Goal: Task Accomplishment & Management: Use online tool/utility

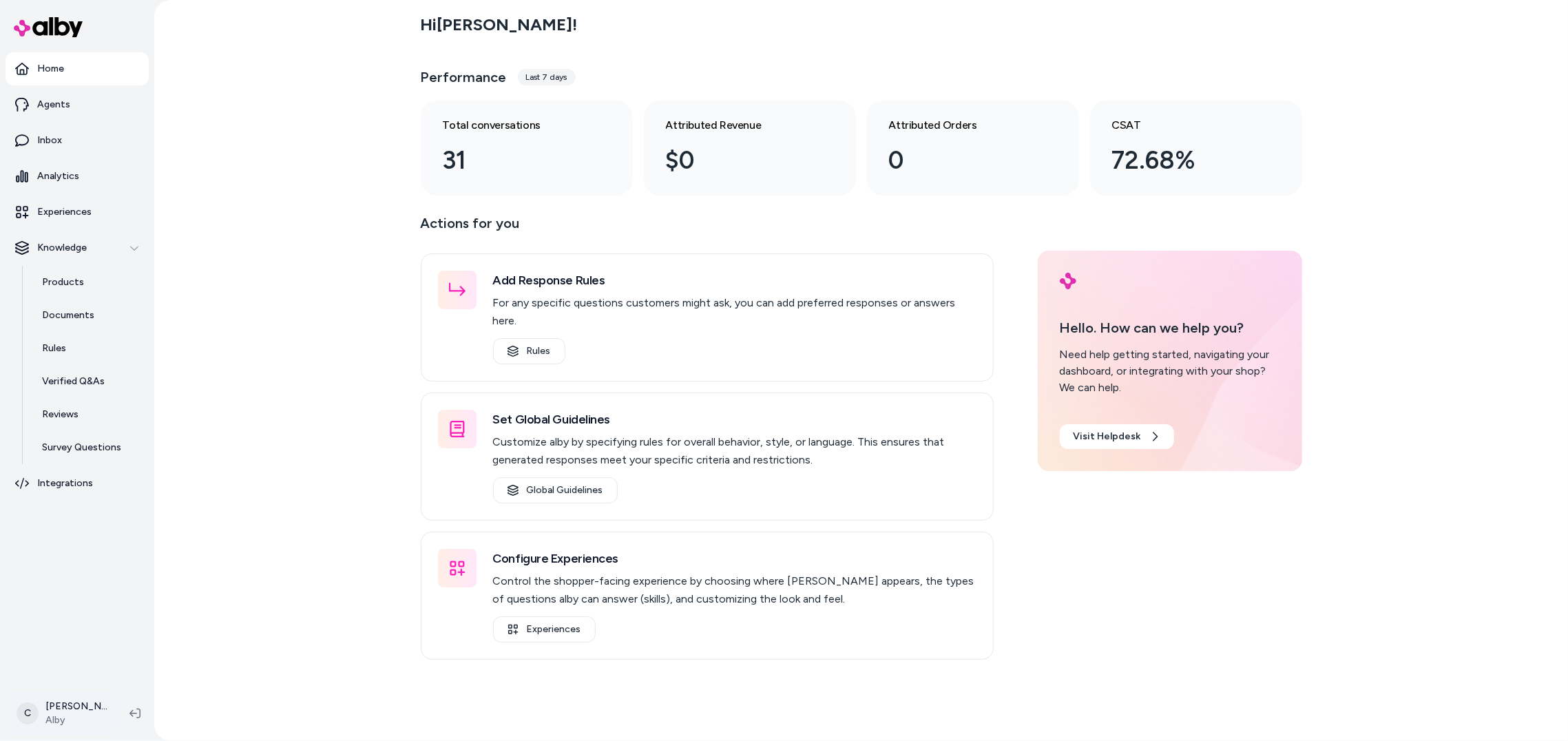
click at [93, 704] on html "Home Agents Inbox Analytics Experiences Knowledge Products Documents Rules Veri…" at bounding box center [784, 370] width 1568 height 741
click at [122, 518] on div "Shortcuts ⌘K" at bounding box center [98, 516] width 167 height 33
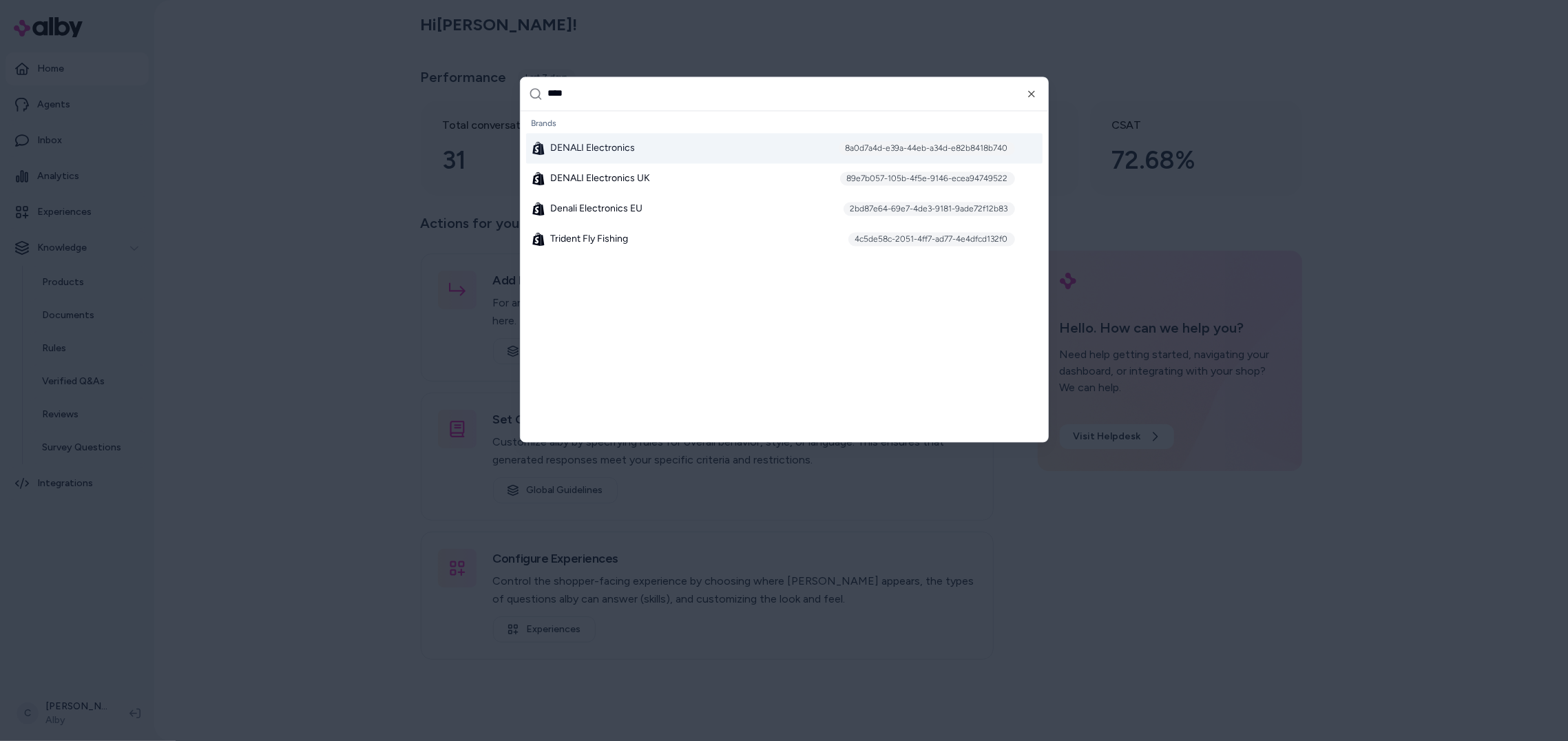
type input "*****"
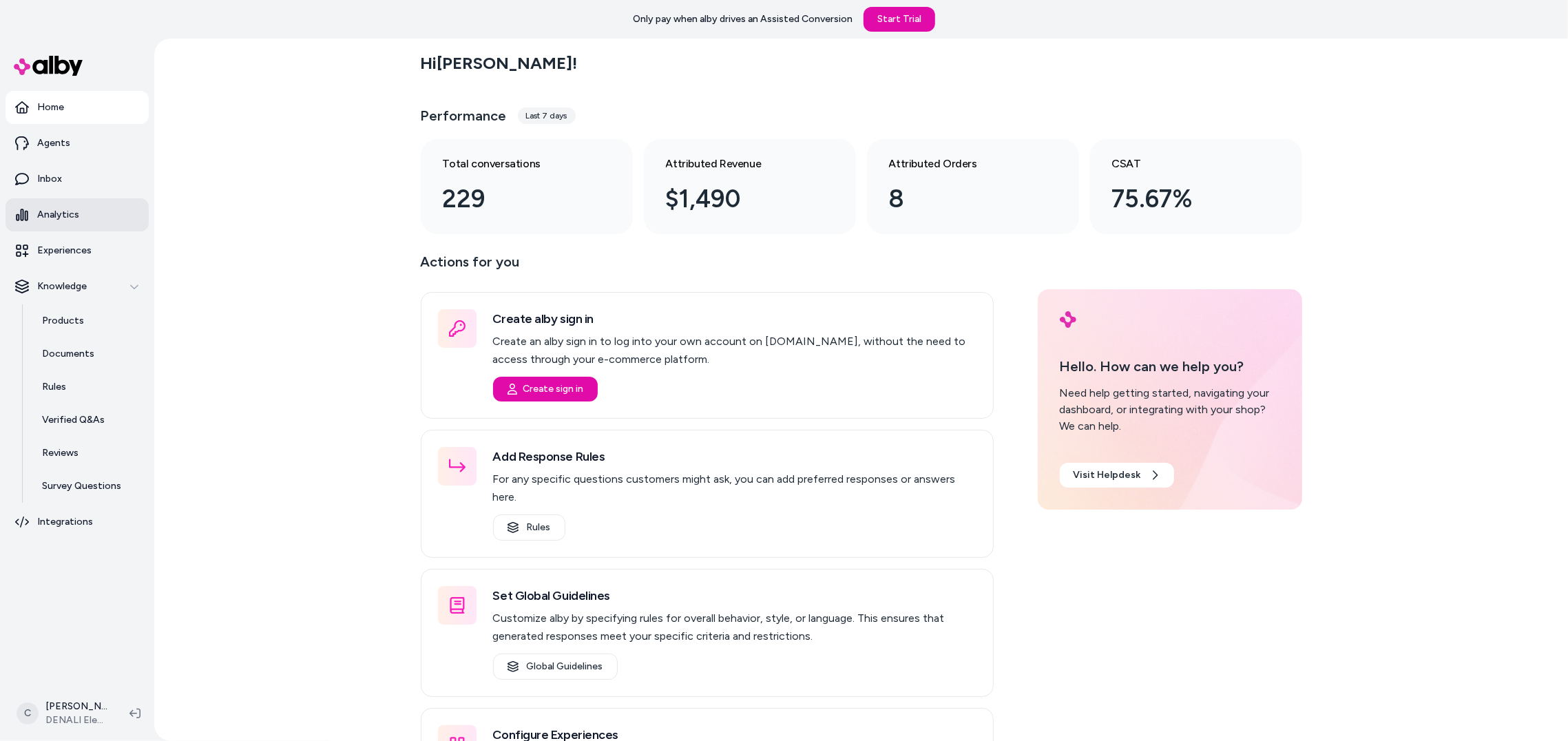
click at [77, 210] on p "Analytics" at bounding box center [58, 215] width 42 height 14
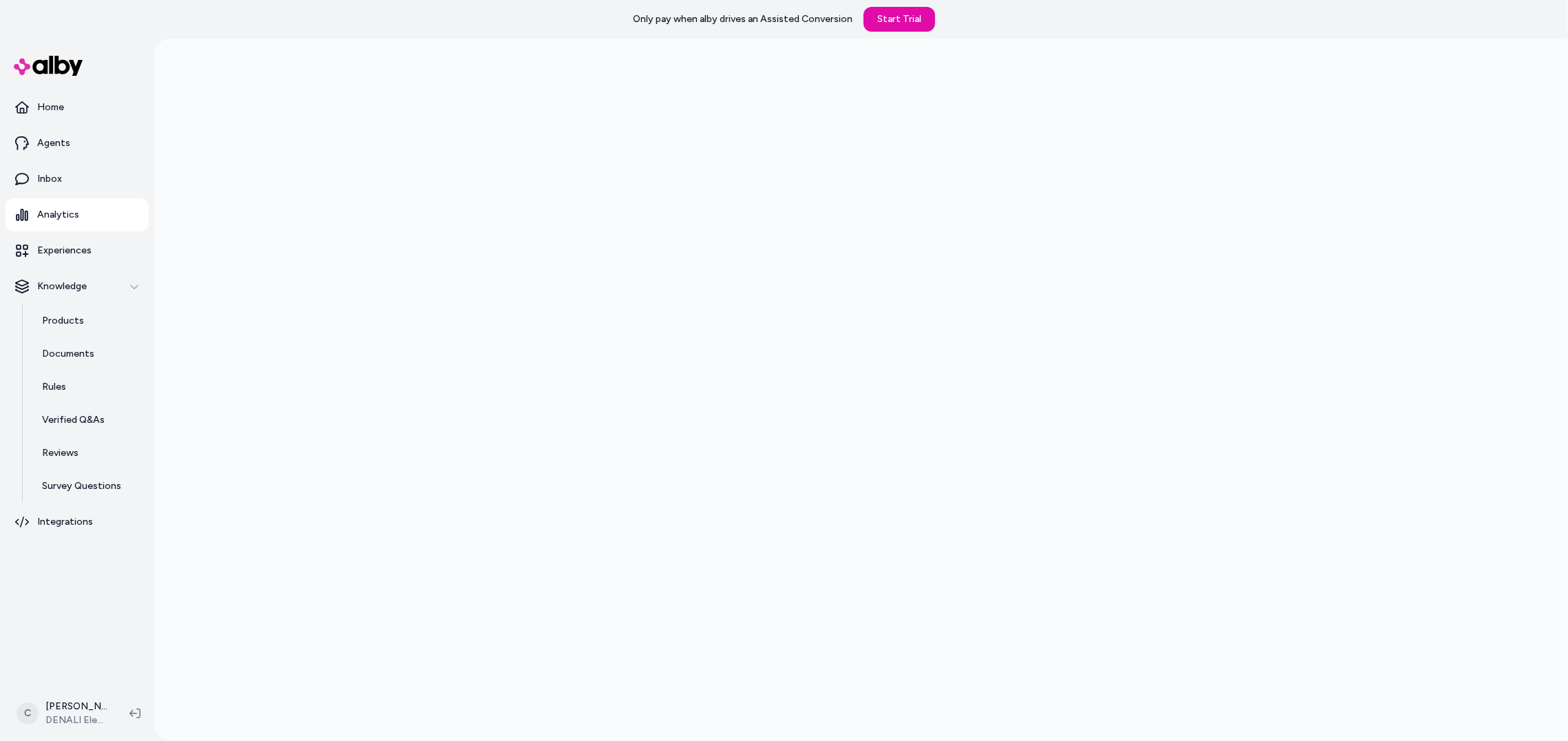
scroll to position [39, 0]
click at [75, 701] on html "Only pay when alby drives an Assisted Conversion Start Trial Home Agents Inbox …" at bounding box center [784, 370] width 1568 height 741
click at [119, 510] on div "Shortcuts ⌘K" at bounding box center [98, 516] width 167 height 33
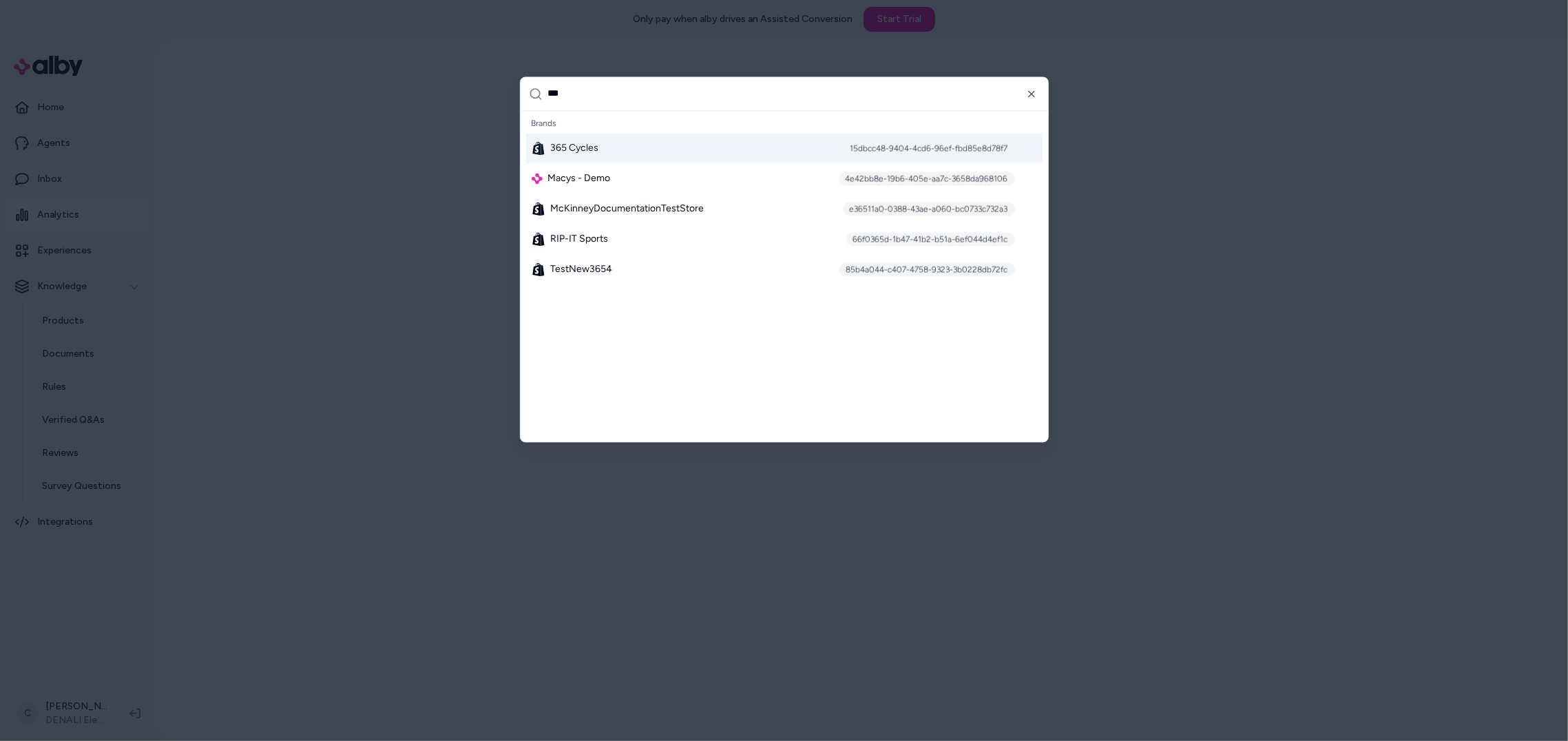
type input "***"
click at [608, 142] on div "365 Cycles 15dbcc48-9404-4cd6-96ef-fbd85e8d78f7" at bounding box center [784, 148] width 517 height 30
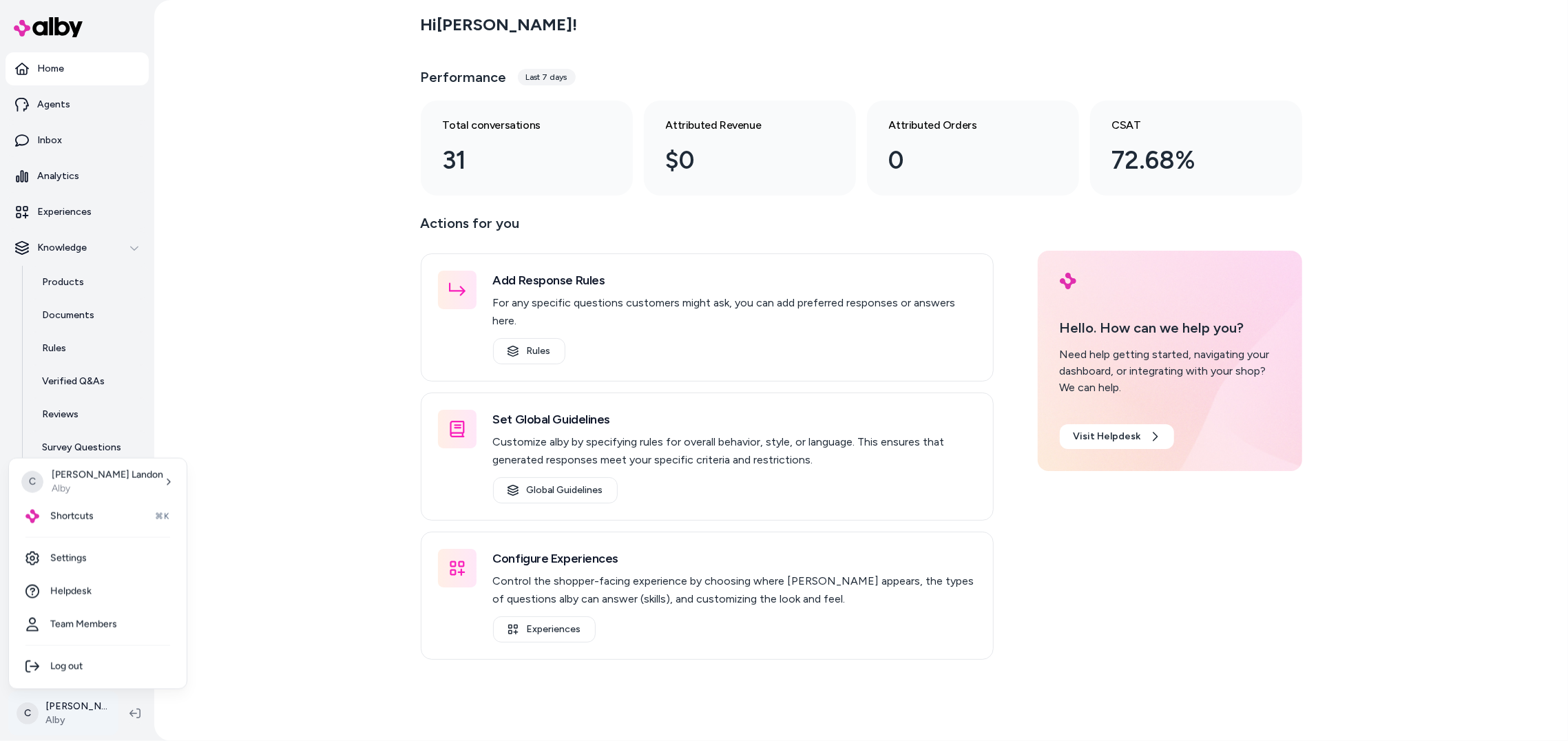
click at [63, 705] on html "Home Agents Inbox Analytics Experiences Knowledge Products Documents Rules Veri…" at bounding box center [784, 370] width 1568 height 741
click at [118, 522] on div "Shortcuts ⌘K" at bounding box center [98, 516] width 167 height 33
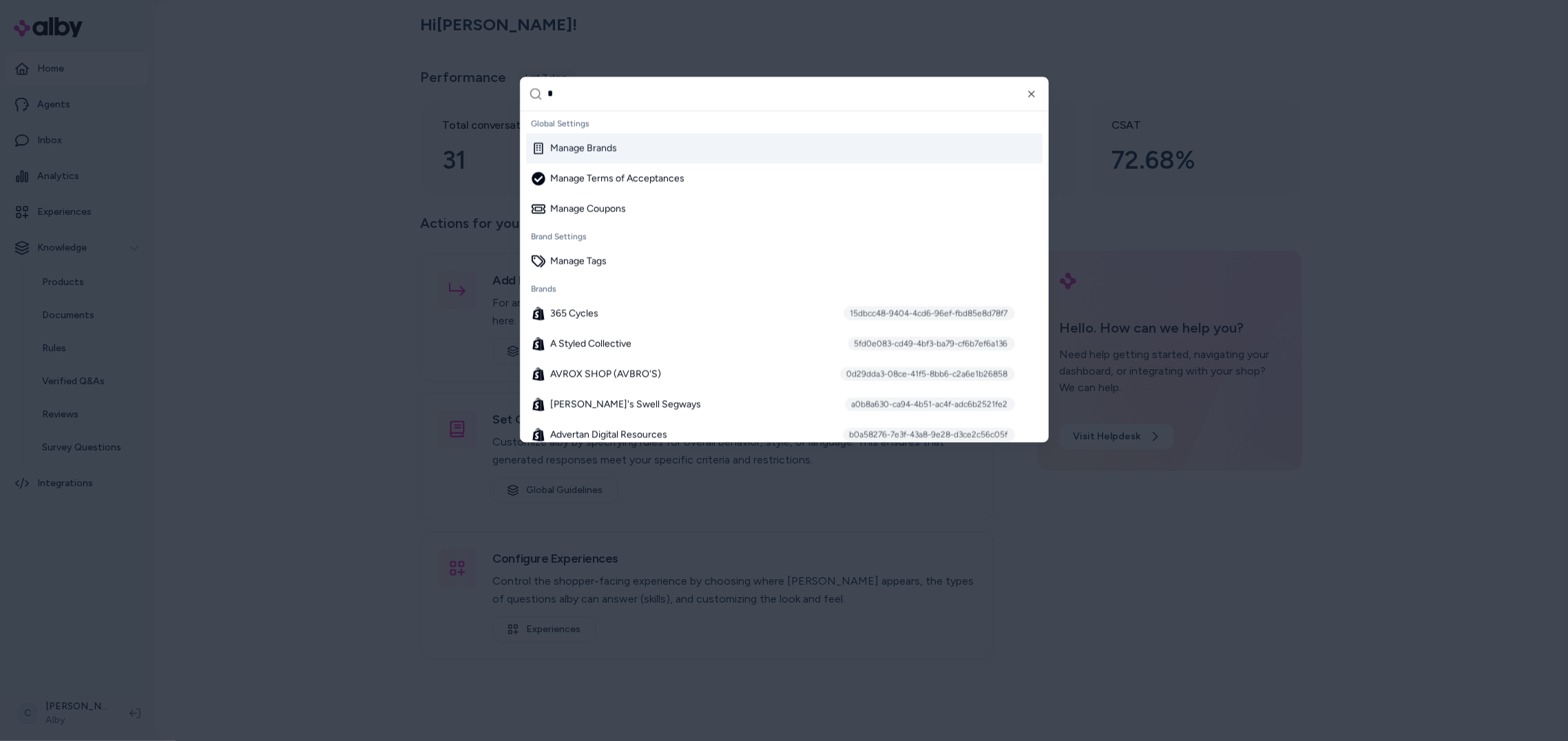
type input "*"
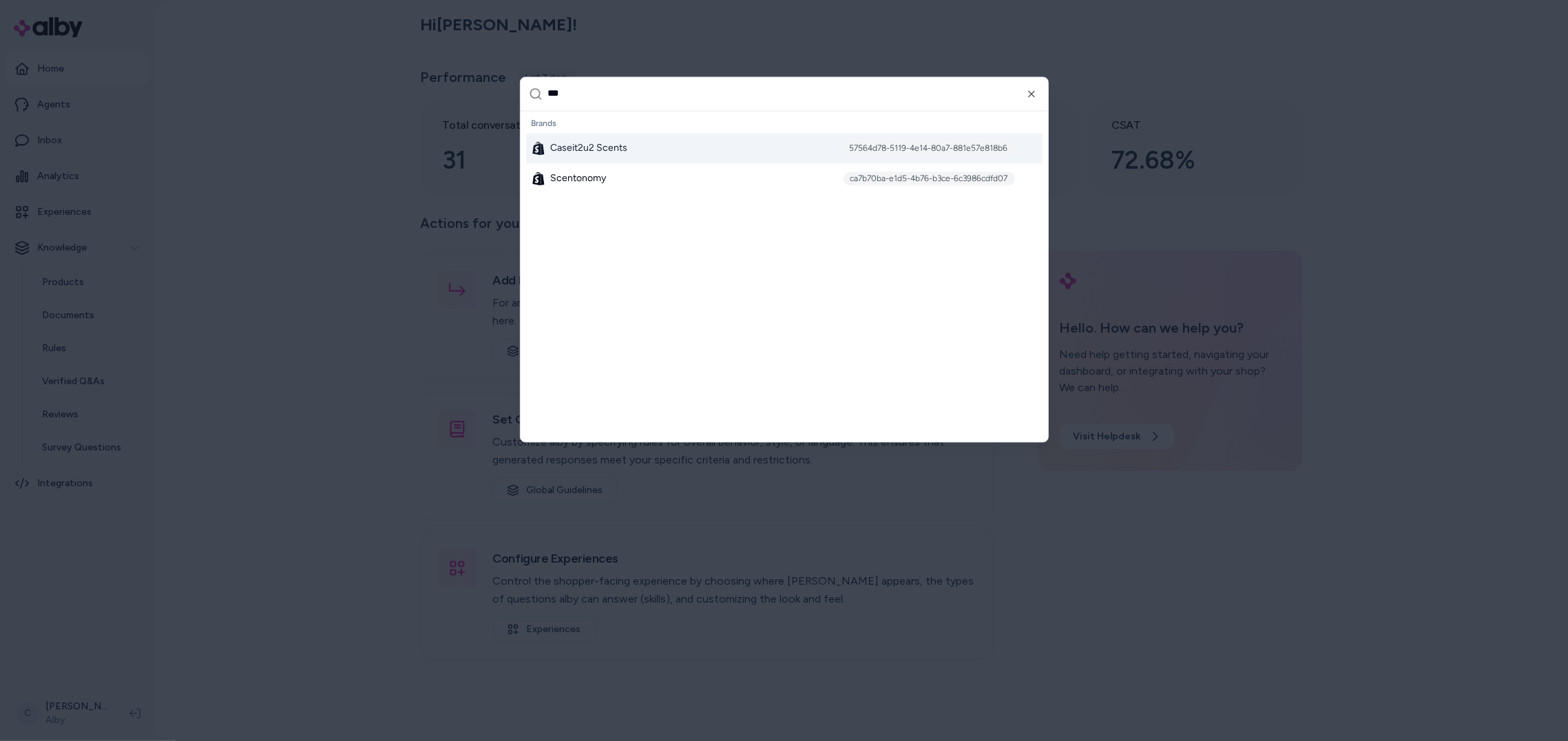
type input "****"
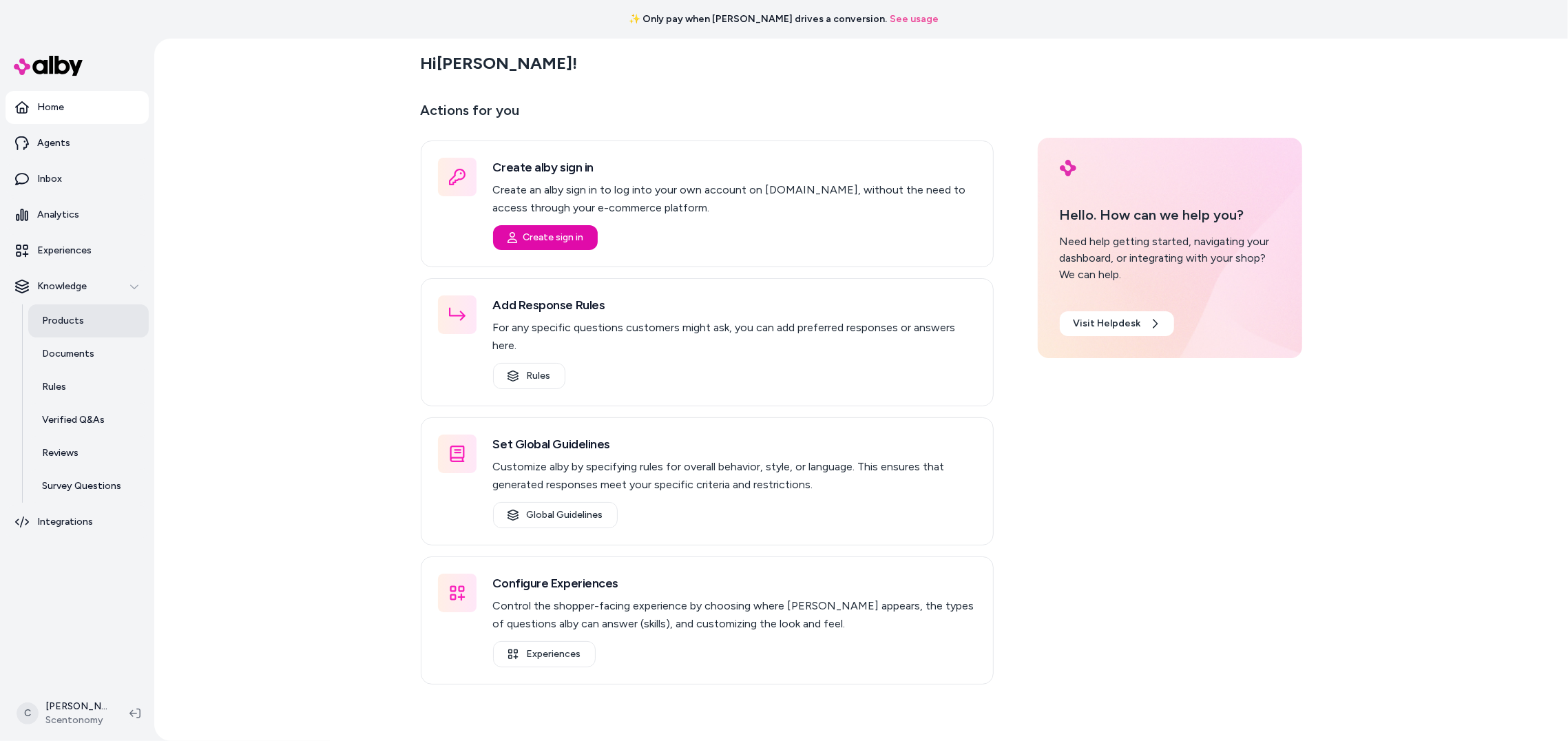
click at [69, 321] on p "Products" at bounding box center [63, 321] width 42 height 14
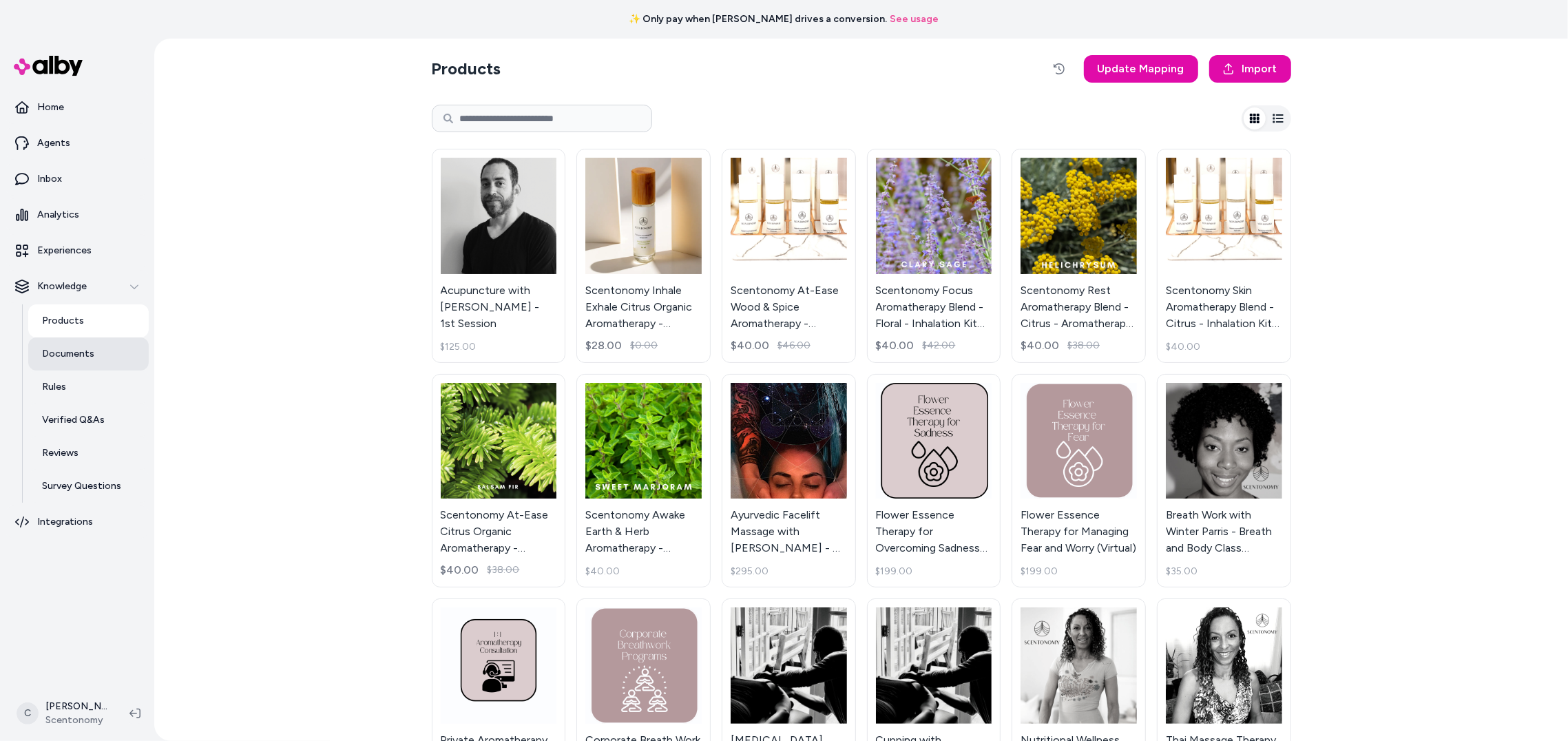
click at [65, 355] on p "Documents" at bounding box center [68, 354] width 52 height 14
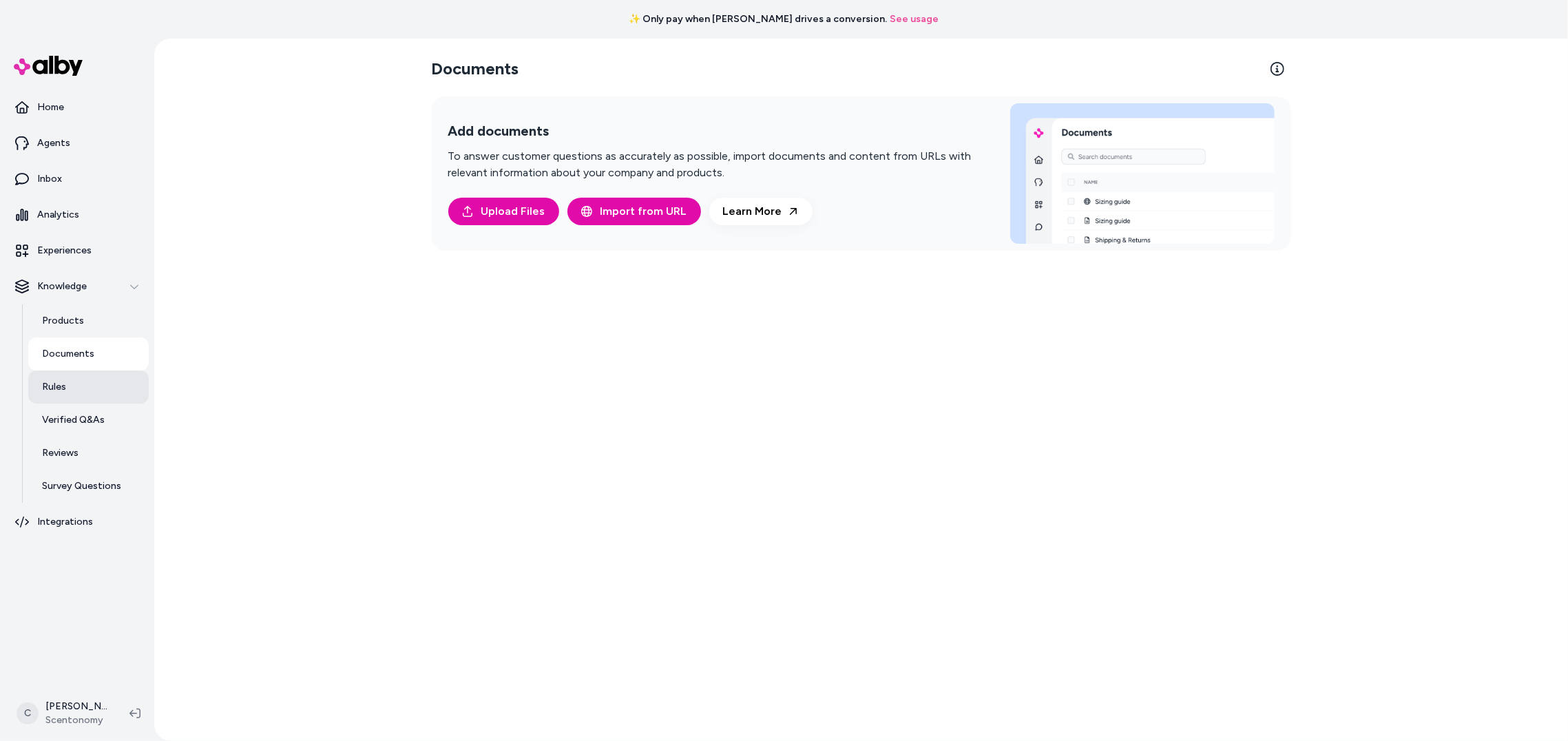
click at [55, 382] on p "Rules" at bounding box center [54, 388] width 24 height 14
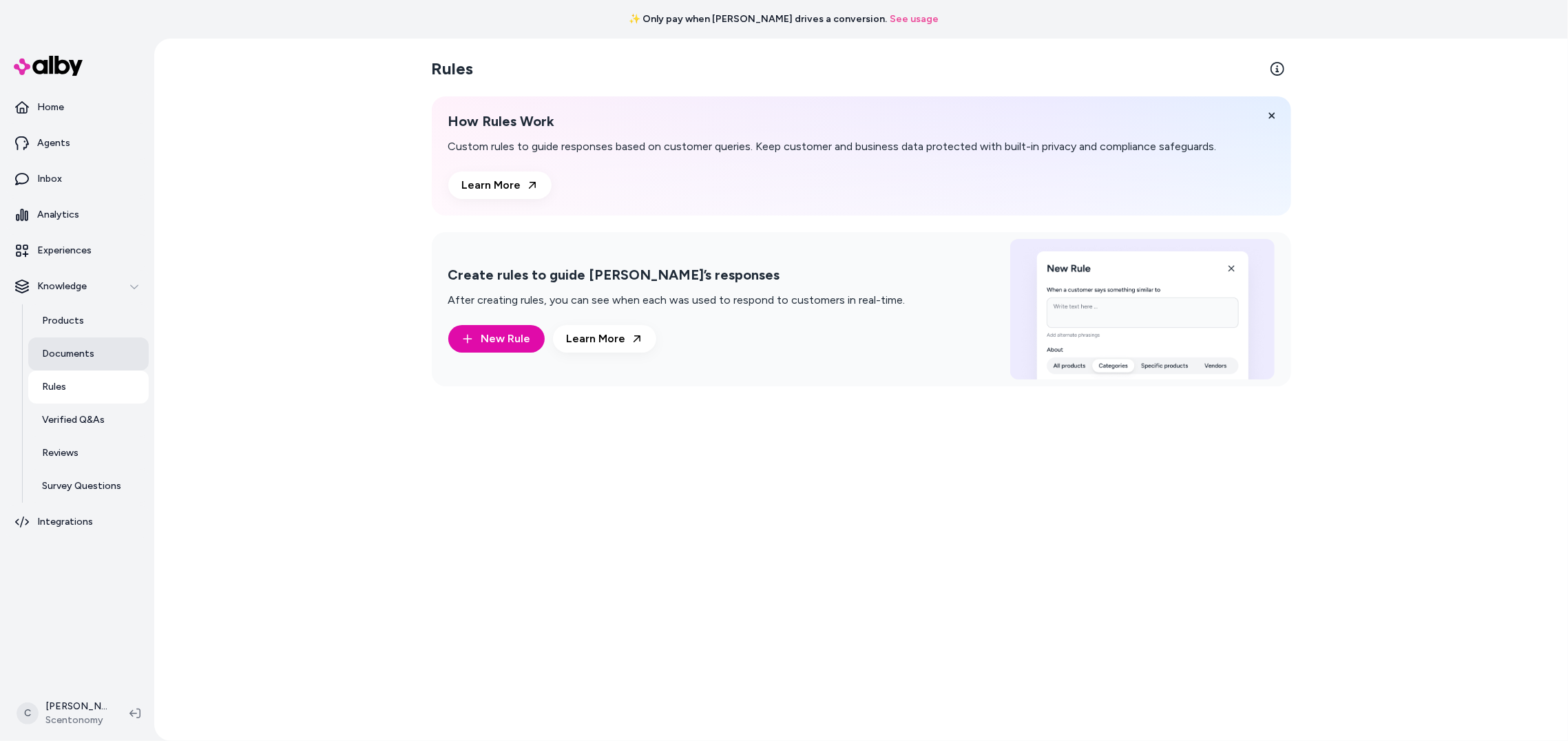
click at [64, 353] on p "Documents" at bounding box center [68, 354] width 52 height 14
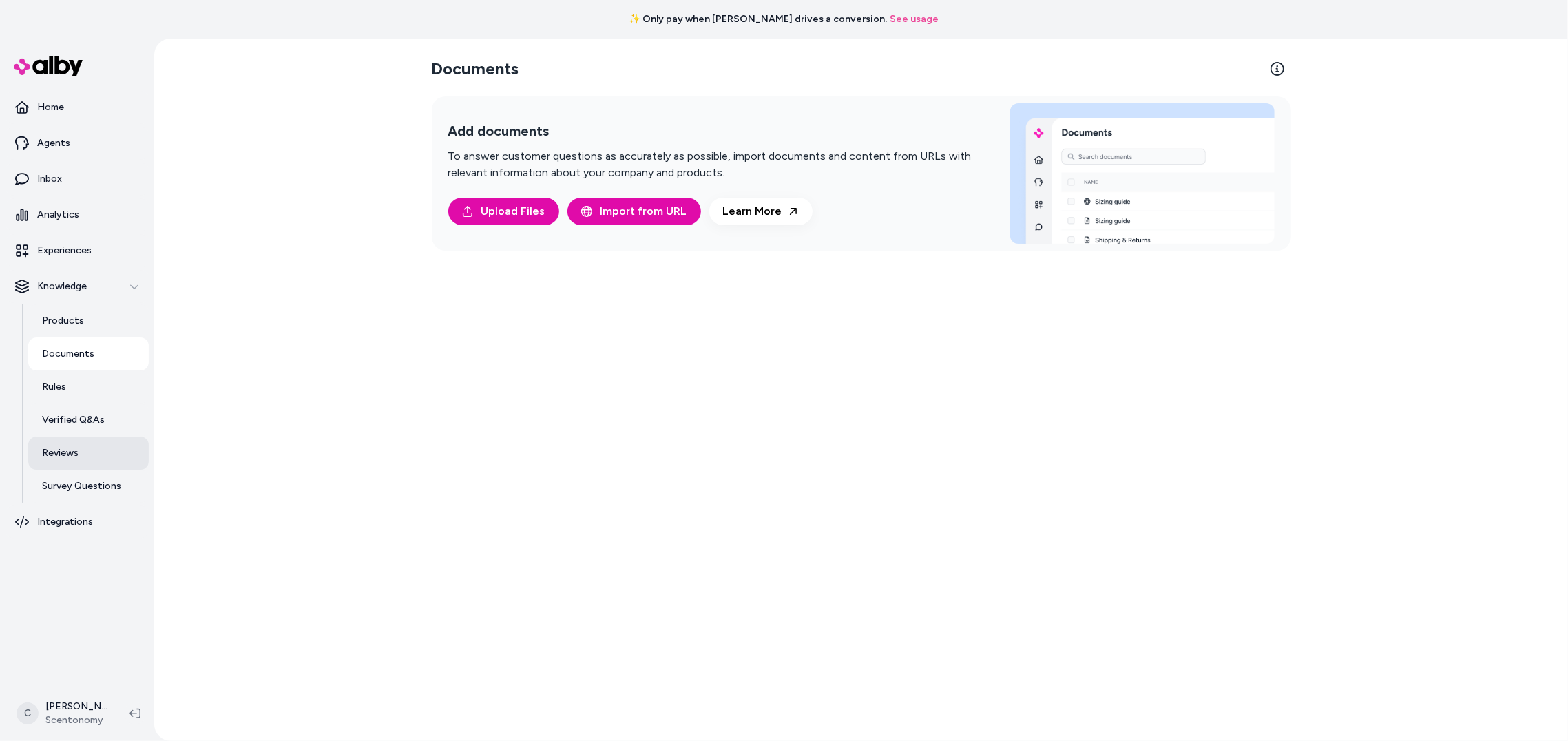
click at [79, 446] on link "Reviews" at bounding box center [88, 453] width 121 height 33
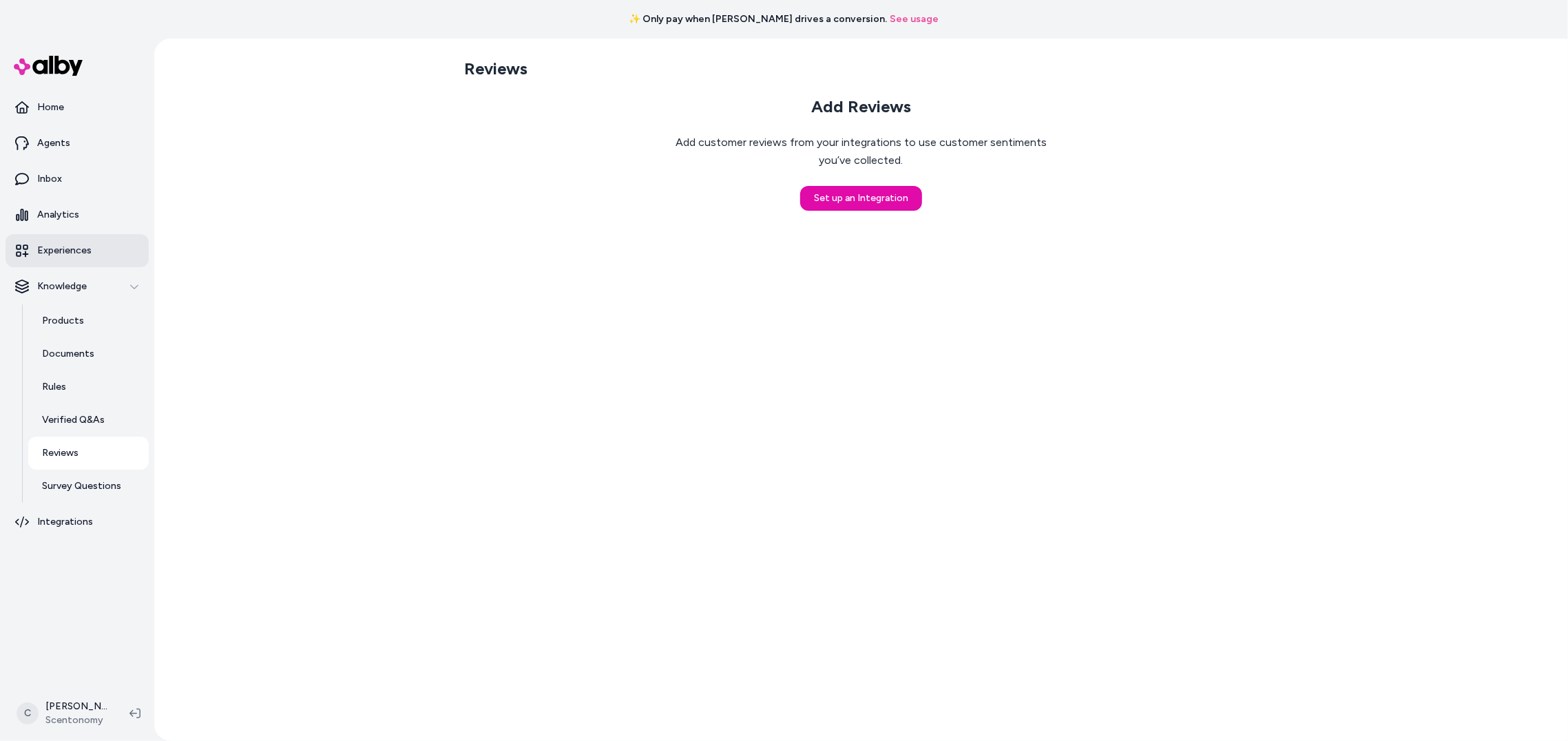
click at [78, 246] on p "Experiences" at bounding box center [65, 251] width 54 height 14
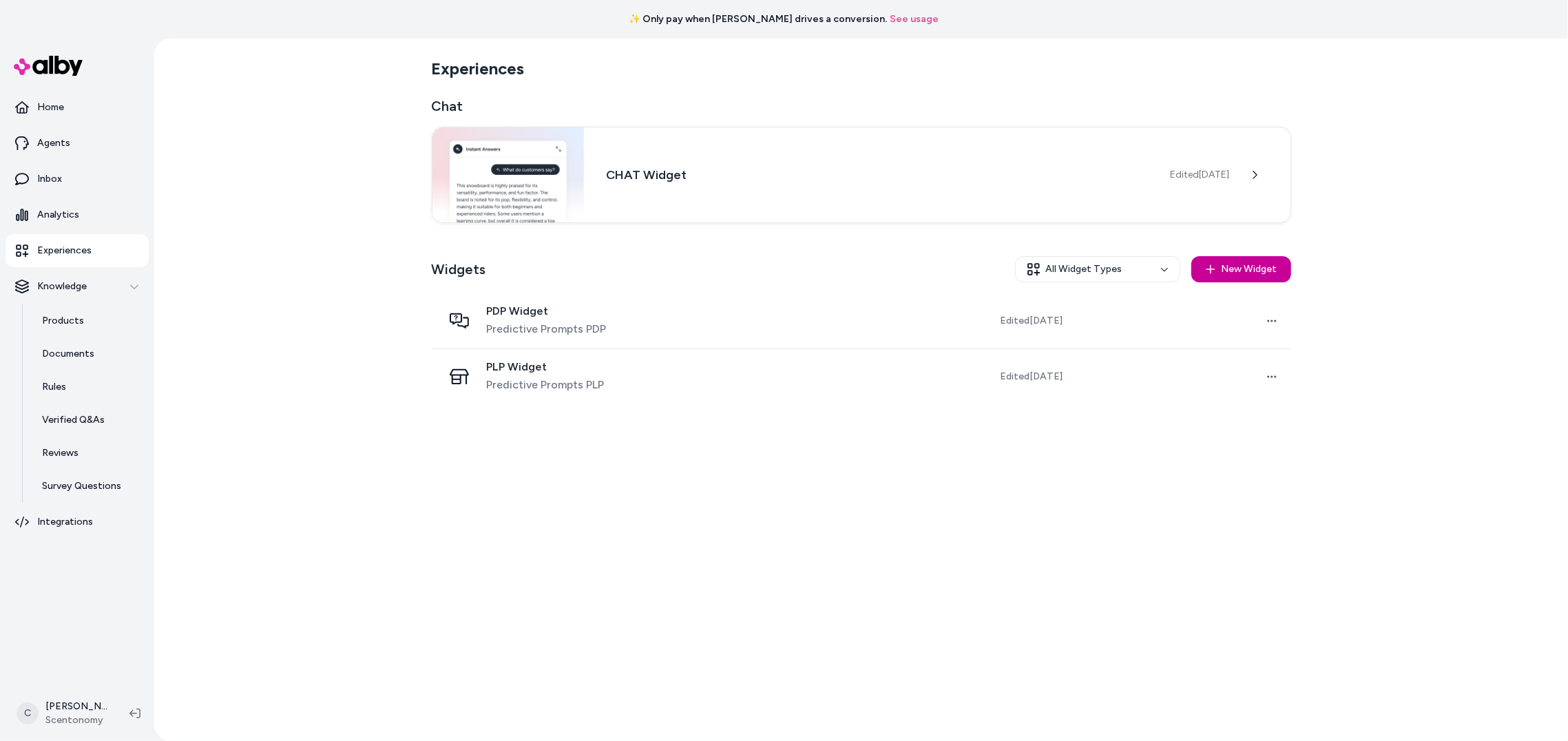
click at [1252, 272] on button "New Widget" at bounding box center [1241, 269] width 100 height 26
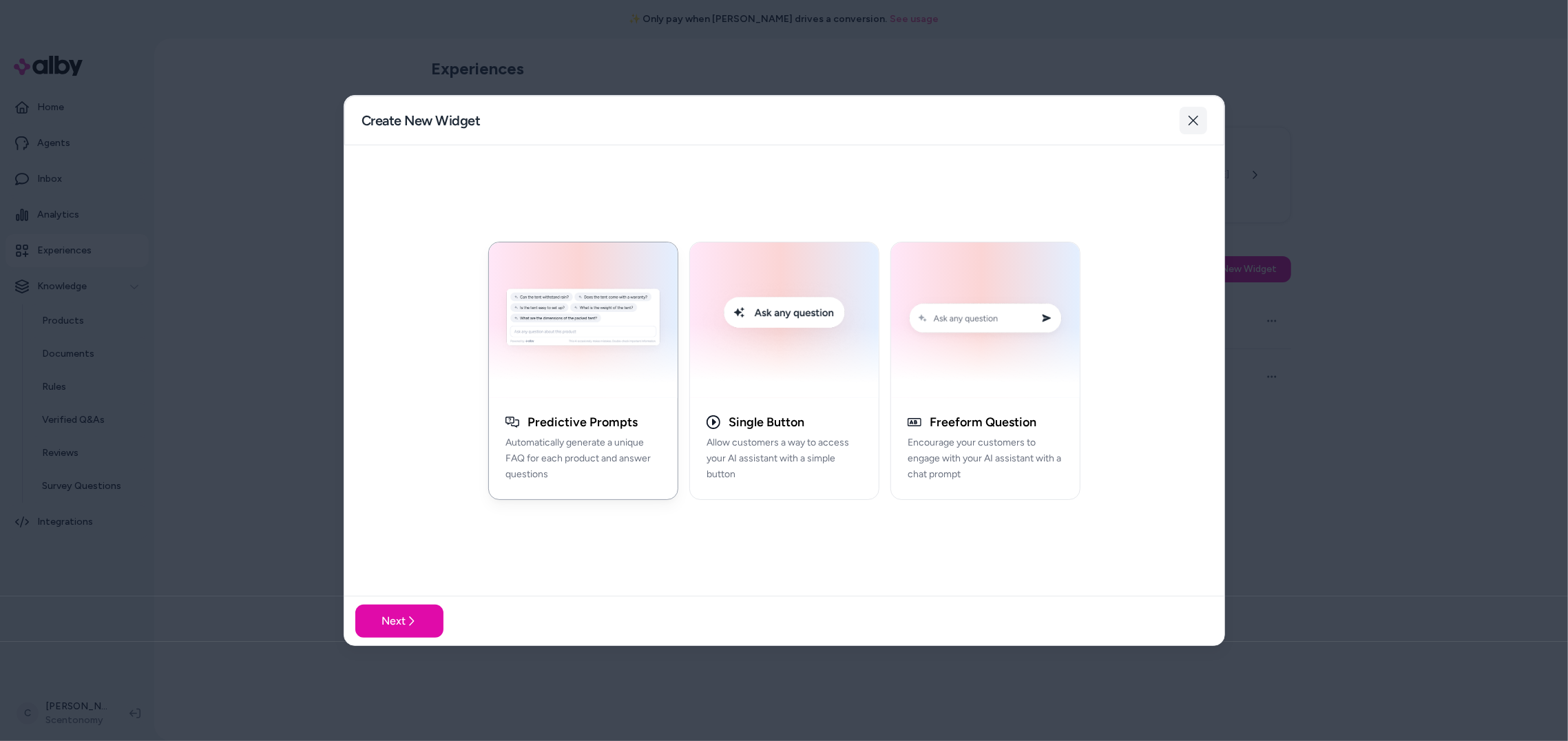
click at [1194, 113] on button "Close" at bounding box center [1193, 120] width 27 height 27
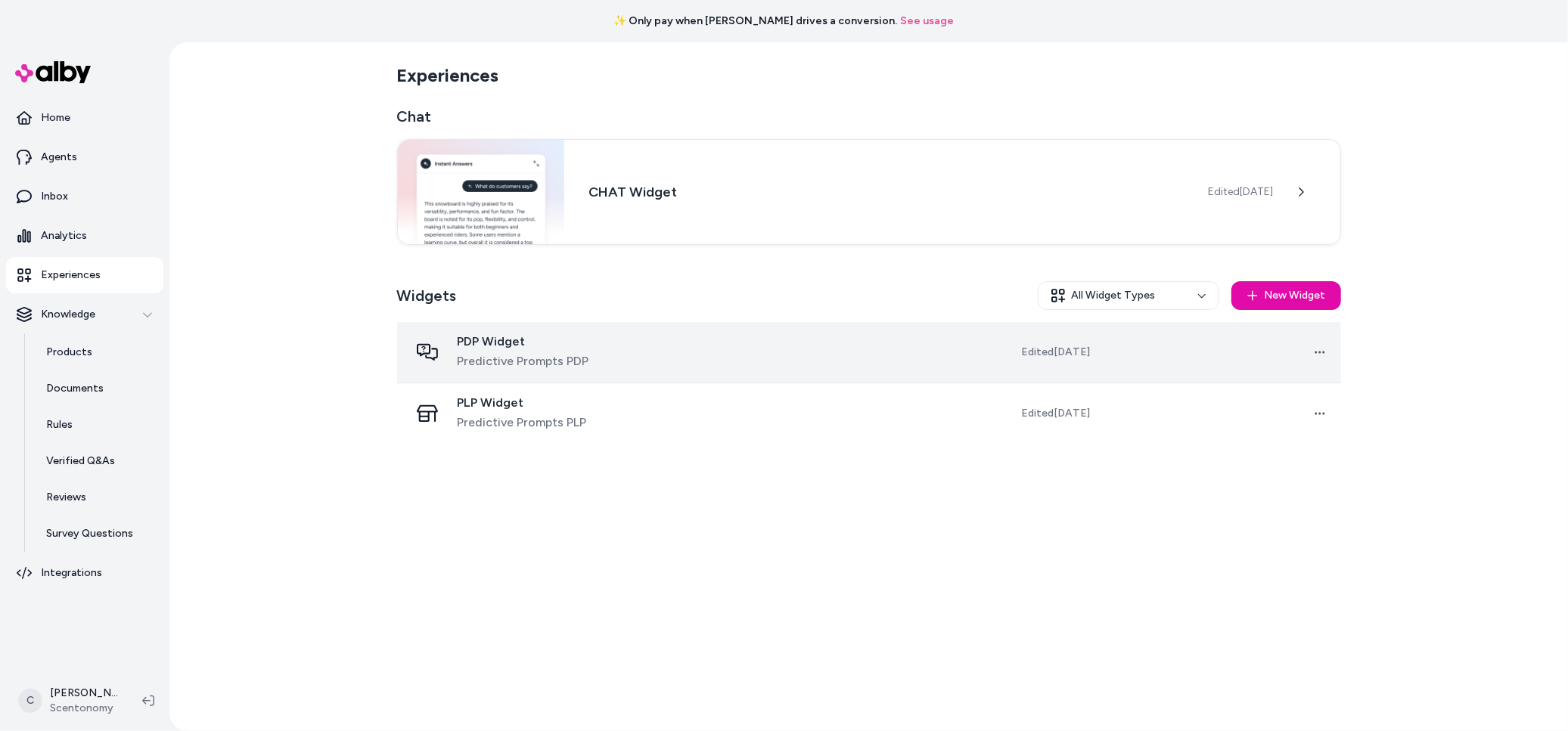
click at [536, 367] on span "Predictive Prompts PDP" at bounding box center [523, 360] width 132 height 18
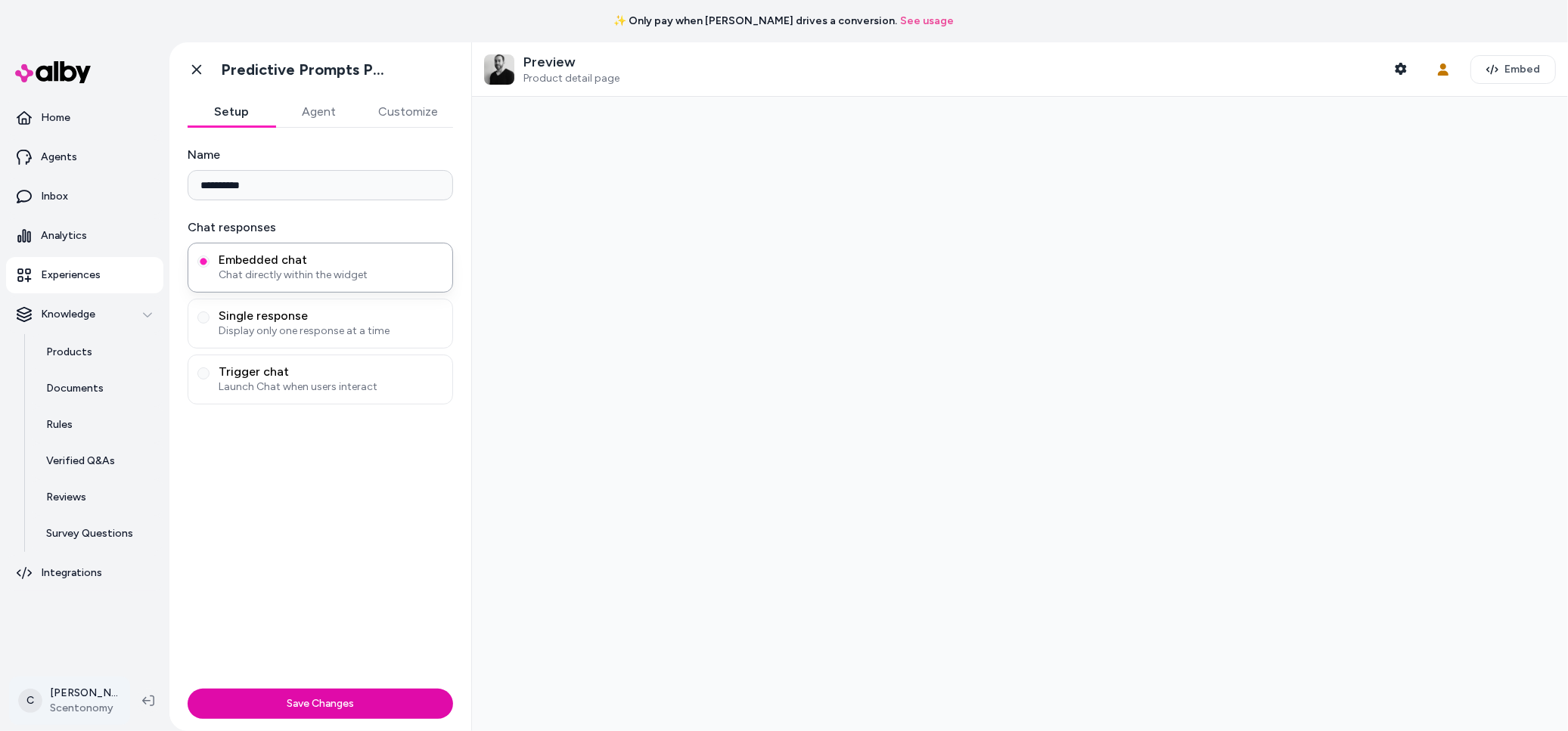
click at [82, 716] on html "**********" at bounding box center [784, 366] width 1568 height 731
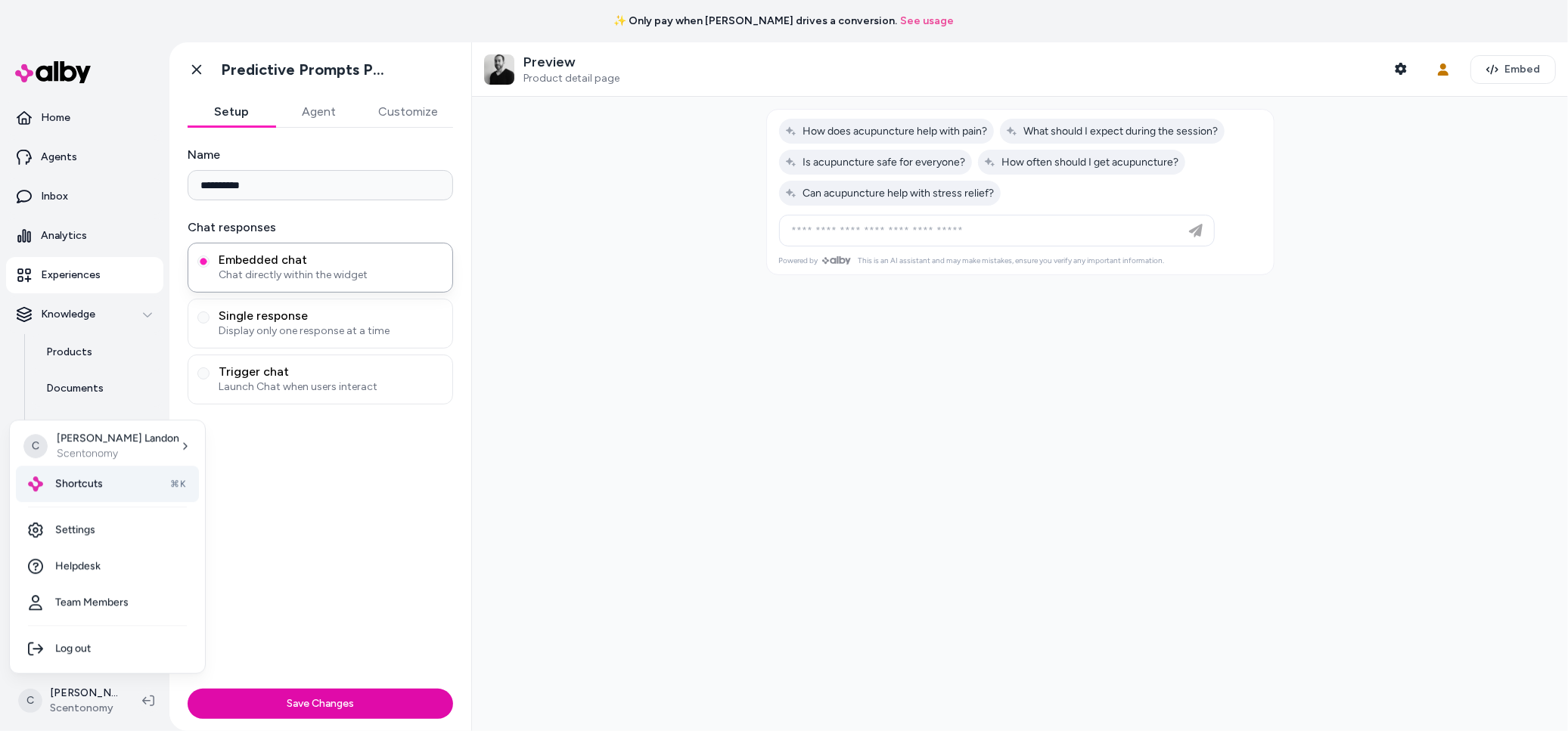
click at [97, 488] on span "Shortcuts" at bounding box center [79, 484] width 48 height 15
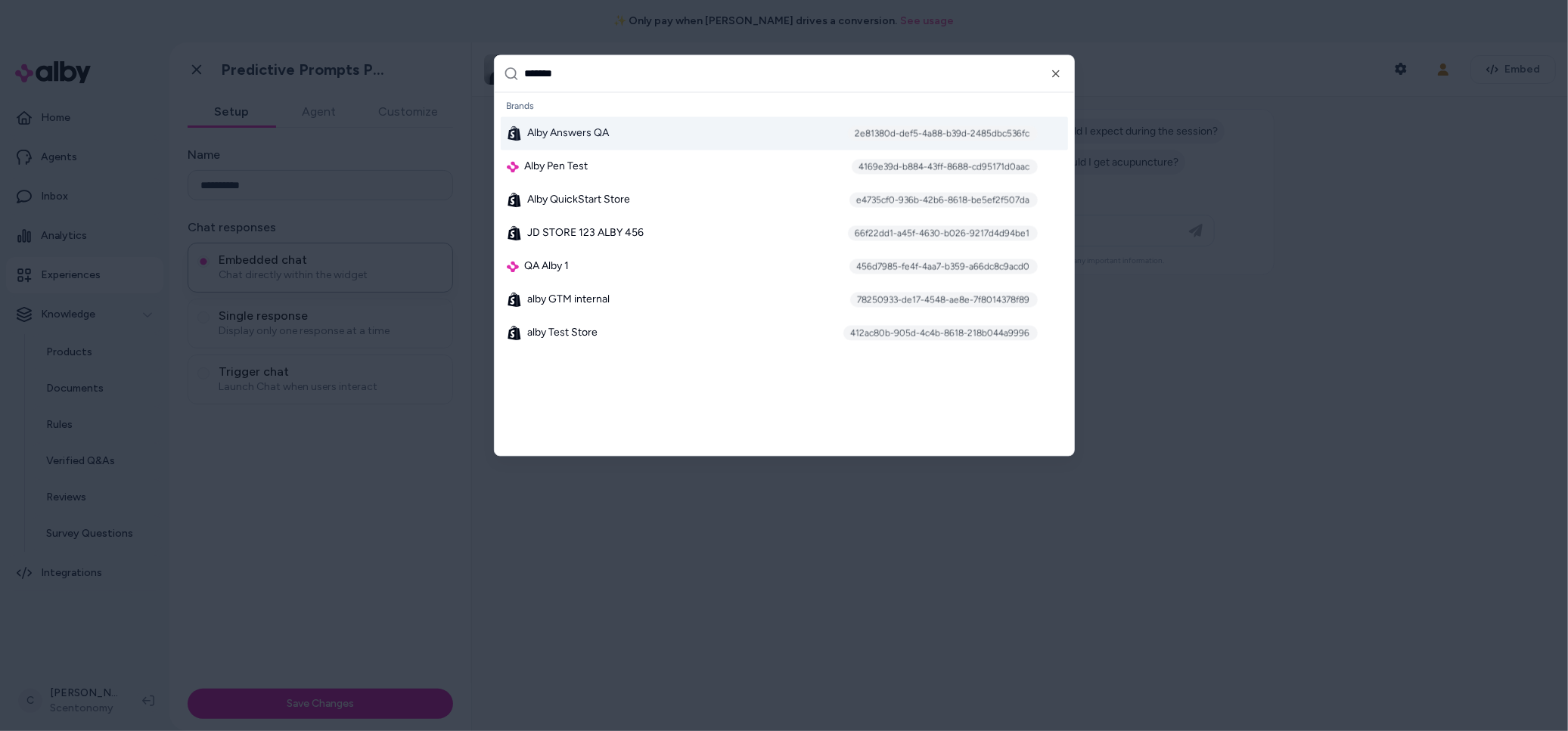
type input "********"
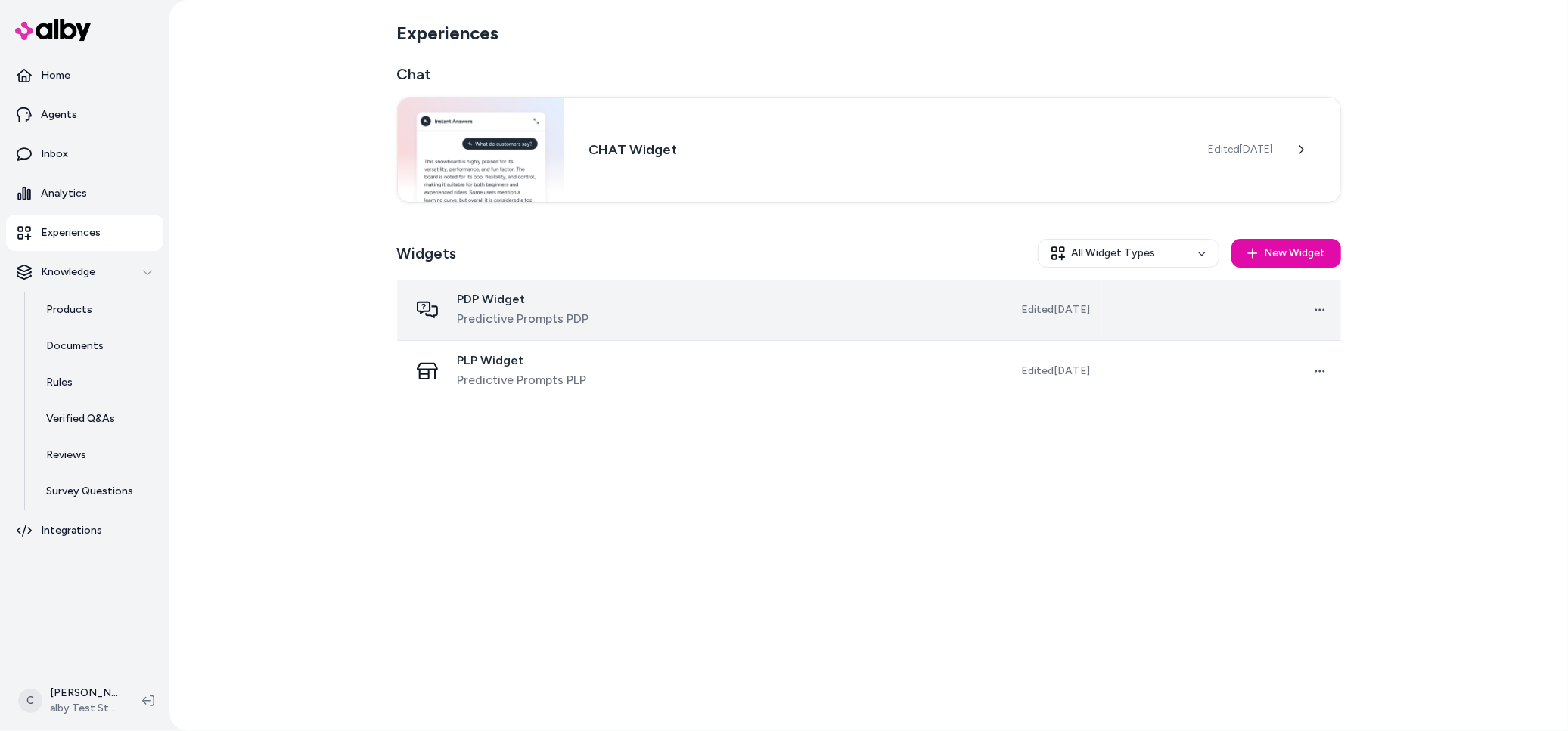
click at [496, 307] on div "PDP Widget Predictive Prompts PDP" at bounding box center [523, 310] width 132 height 36
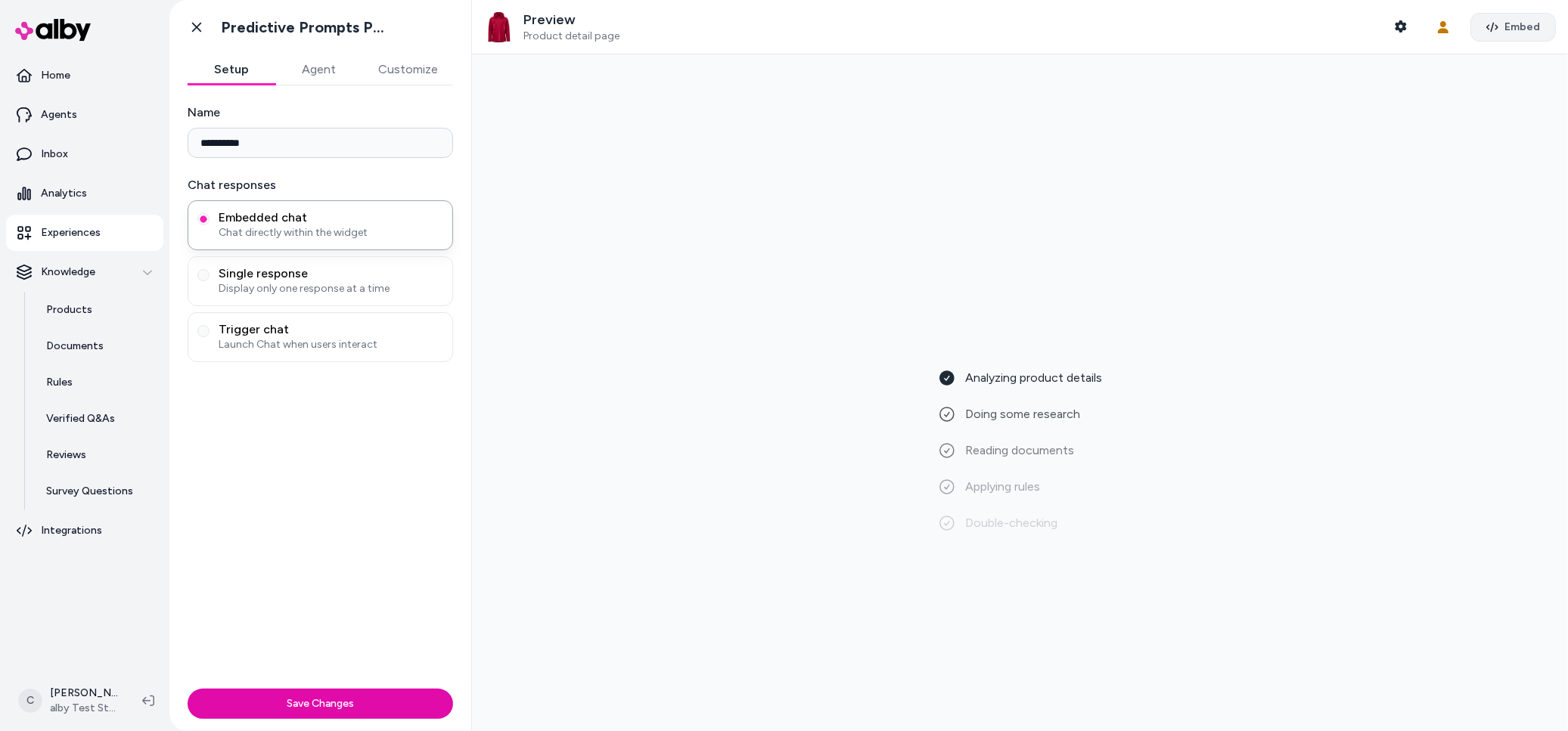
click at [1518, 27] on span "Embed" at bounding box center [1522, 27] width 36 height 15
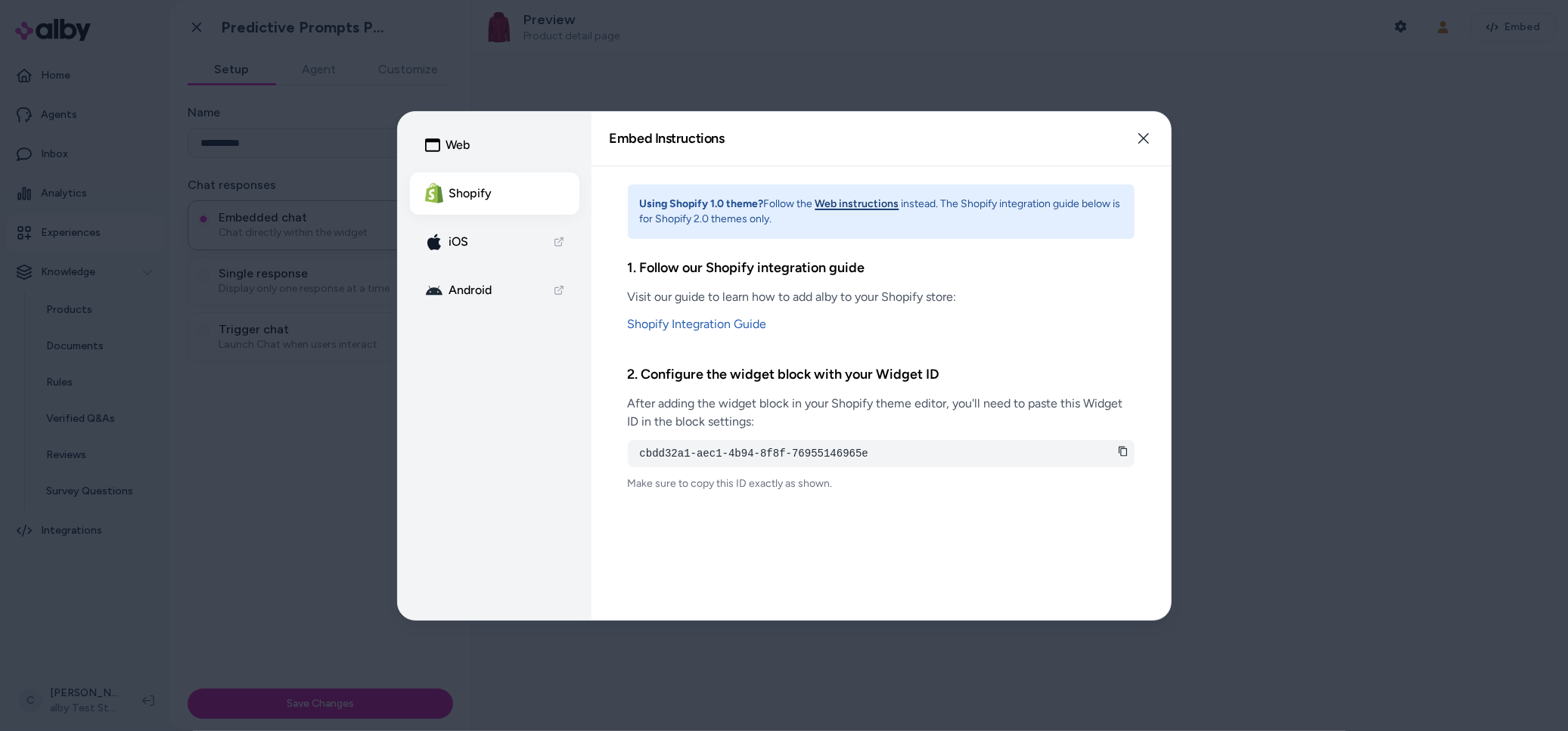
click at [1127, 453] on icon at bounding box center [1123, 451] width 10 height 10
click at [207, 268] on div at bounding box center [784, 366] width 1568 height 731
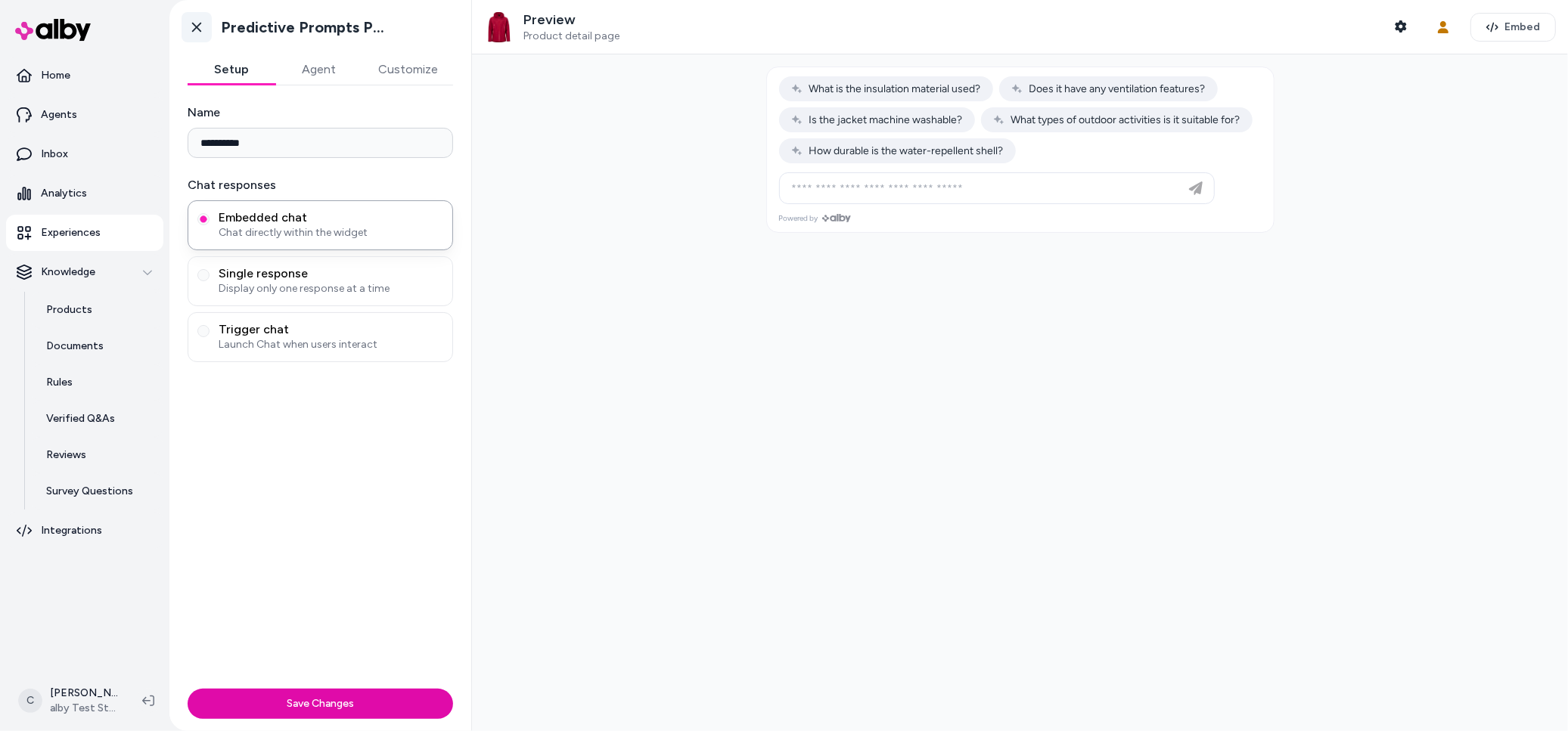
click at [200, 30] on icon at bounding box center [197, 27] width 15 height 15
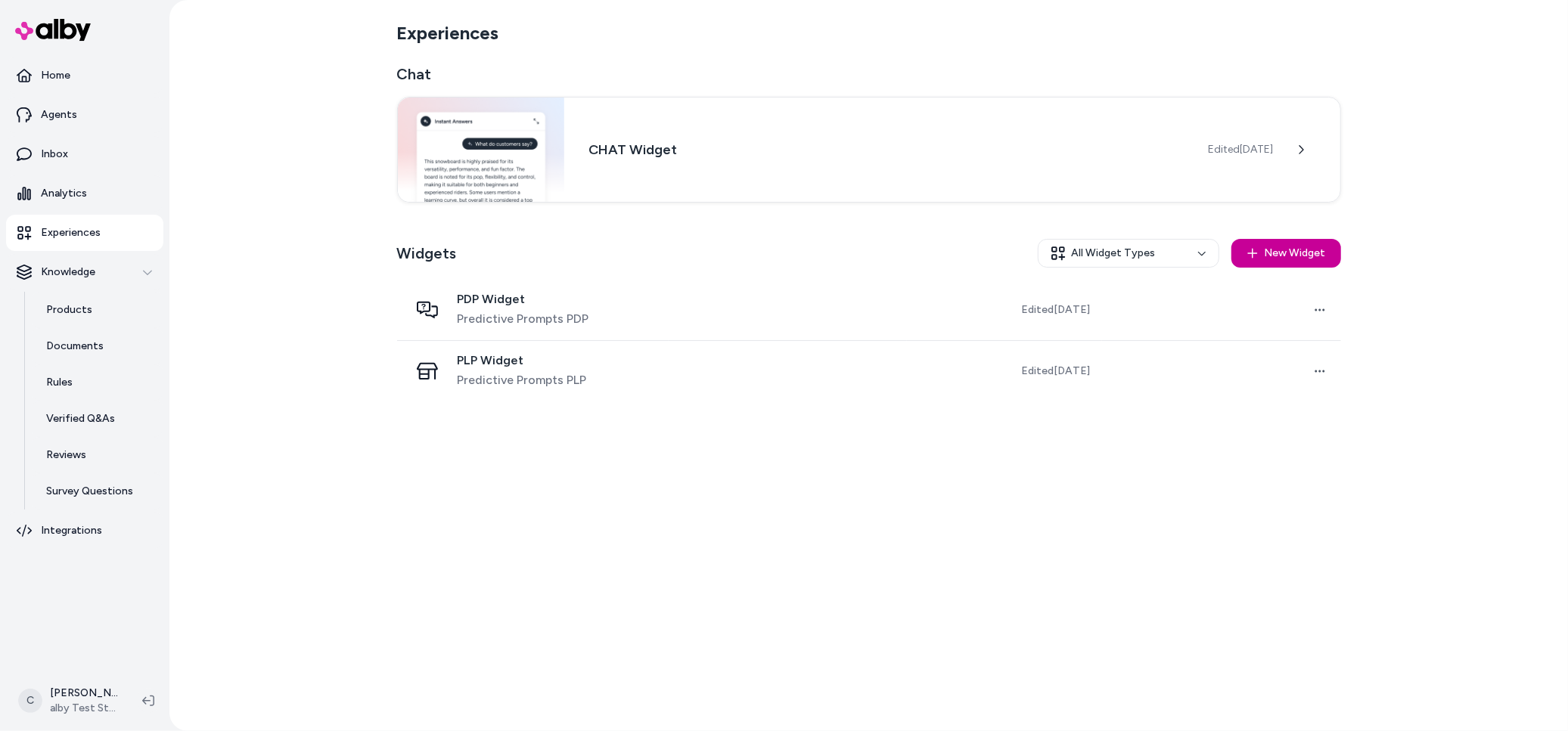
click at [1309, 256] on button "New Widget" at bounding box center [1286, 254] width 109 height 29
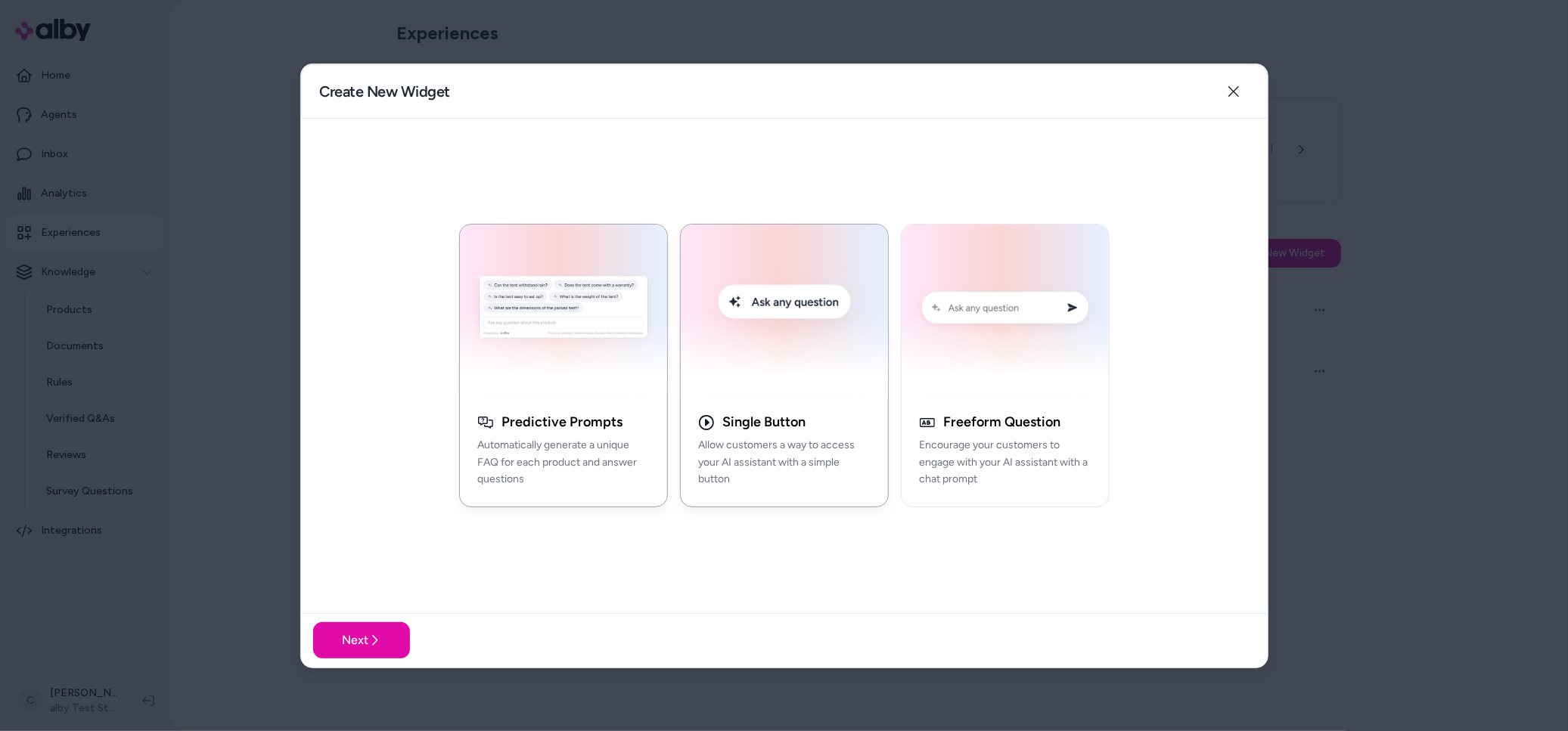
click at [701, 401] on button "Single Button Allow customers a way to access your AI assistant with a simple b…" at bounding box center [784, 366] width 208 height 284
click at [361, 640] on button "Next" at bounding box center [361, 640] width 97 height 36
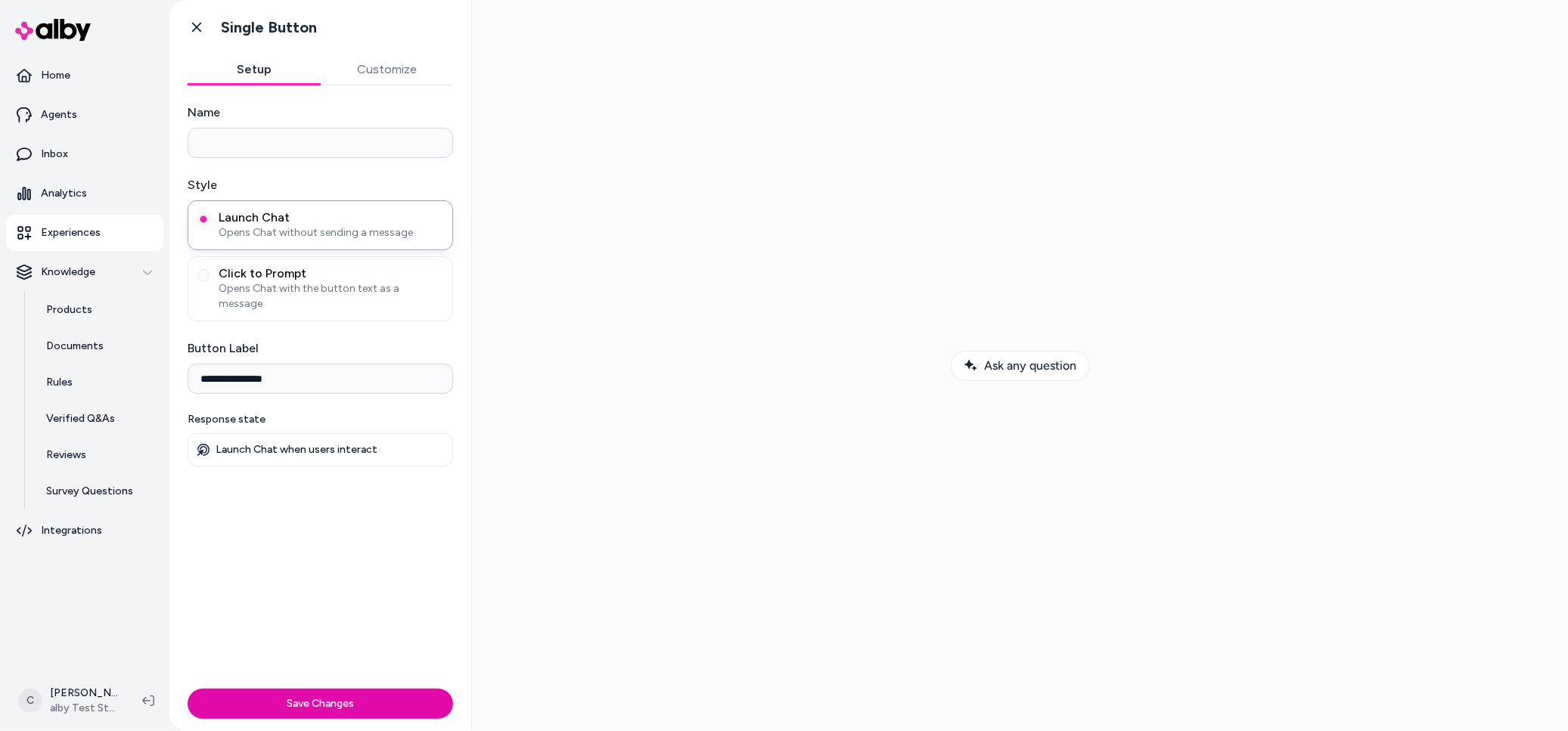
click at [277, 141] on input "Name" at bounding box center [320, 143] width 266 height 30
type input "*****"
click at [267, 367] on input "**********" at bounding box center [320, 378] width 266 height 30
click at [287, 302] on div "Click to Prompt Opens Chat with the button text as a message" at bounding box center [320, 289] width 266 height 65
click at [264, 279] on div "Click to Prompt Opens Chat with the button text as a message" at bounding box center [331, 289] width 225 height 45
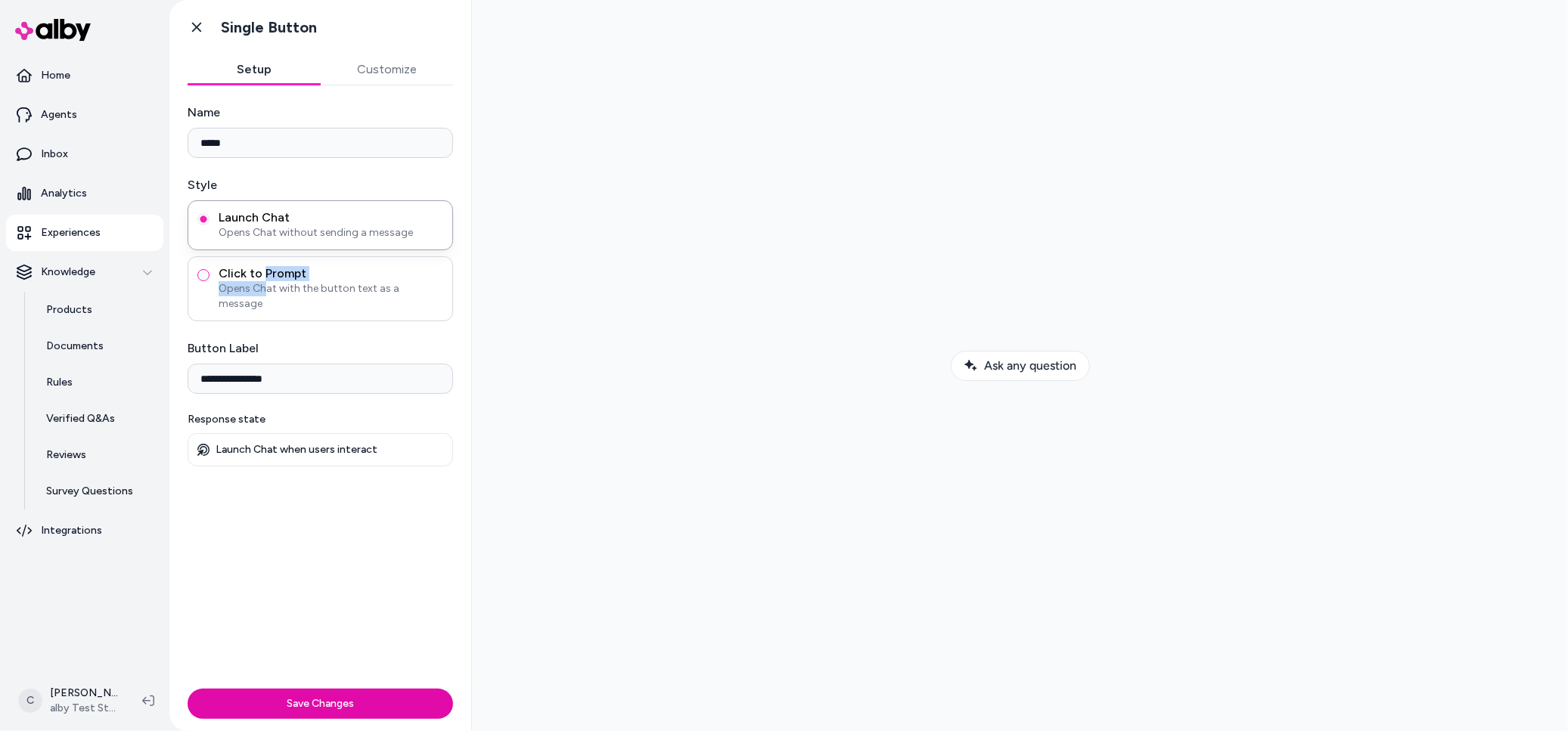
click at [205, 276] on button "Click to Prompt Opens Chat with the button text as a message" at bounding box center [203, 275] width 12 height 12
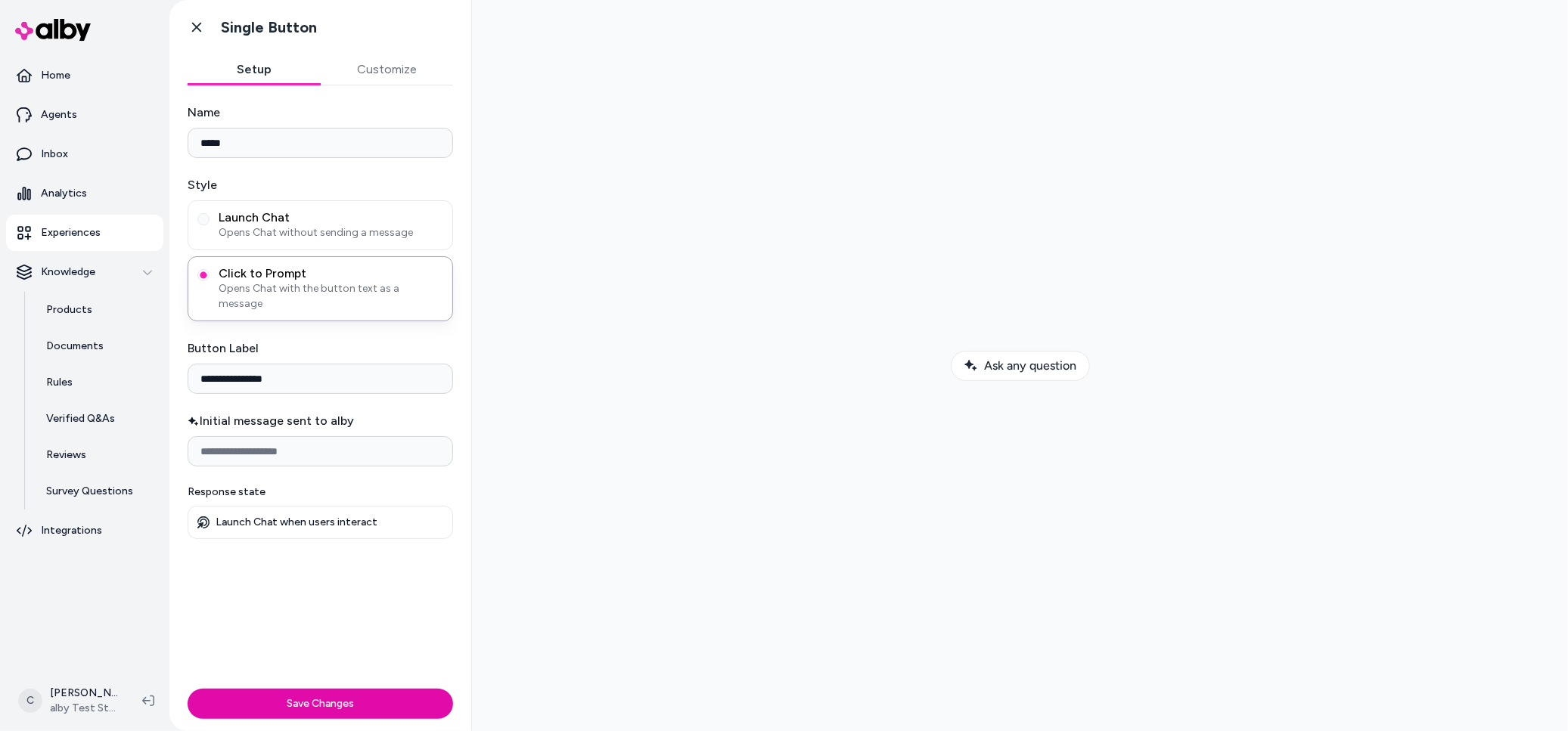
click at [246, 364] on input "**********" at bounding box center [320, 378] width 266 height 30
type input "**********"
click at [323, 436] on input "Initial message sent to alby" at bounding box center [320, 451] width 266 height 30
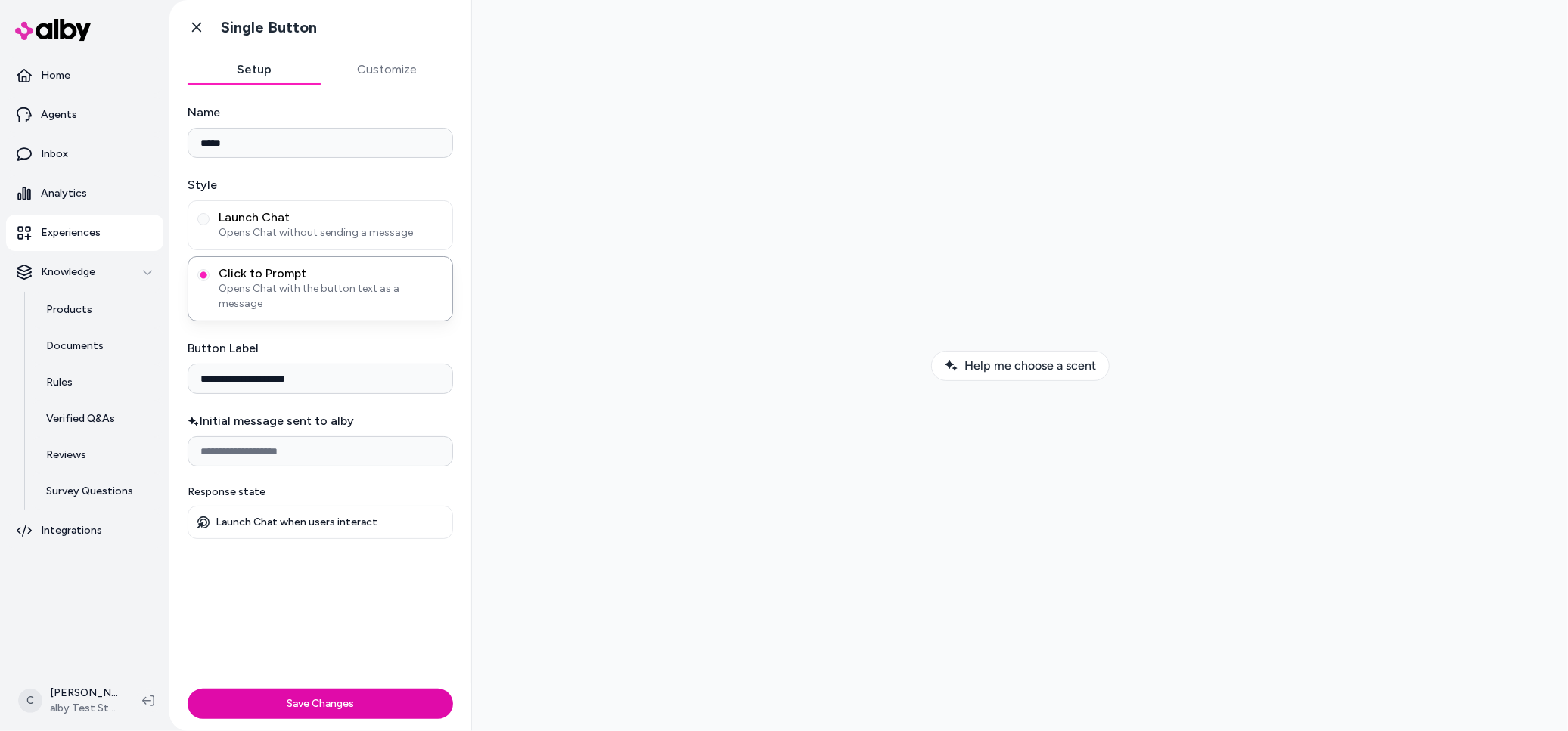
paste input "**********"
type input "**********"
click at [325, 706] on button "Save Changes" at bounding box center [320, 703] width 266 height 30
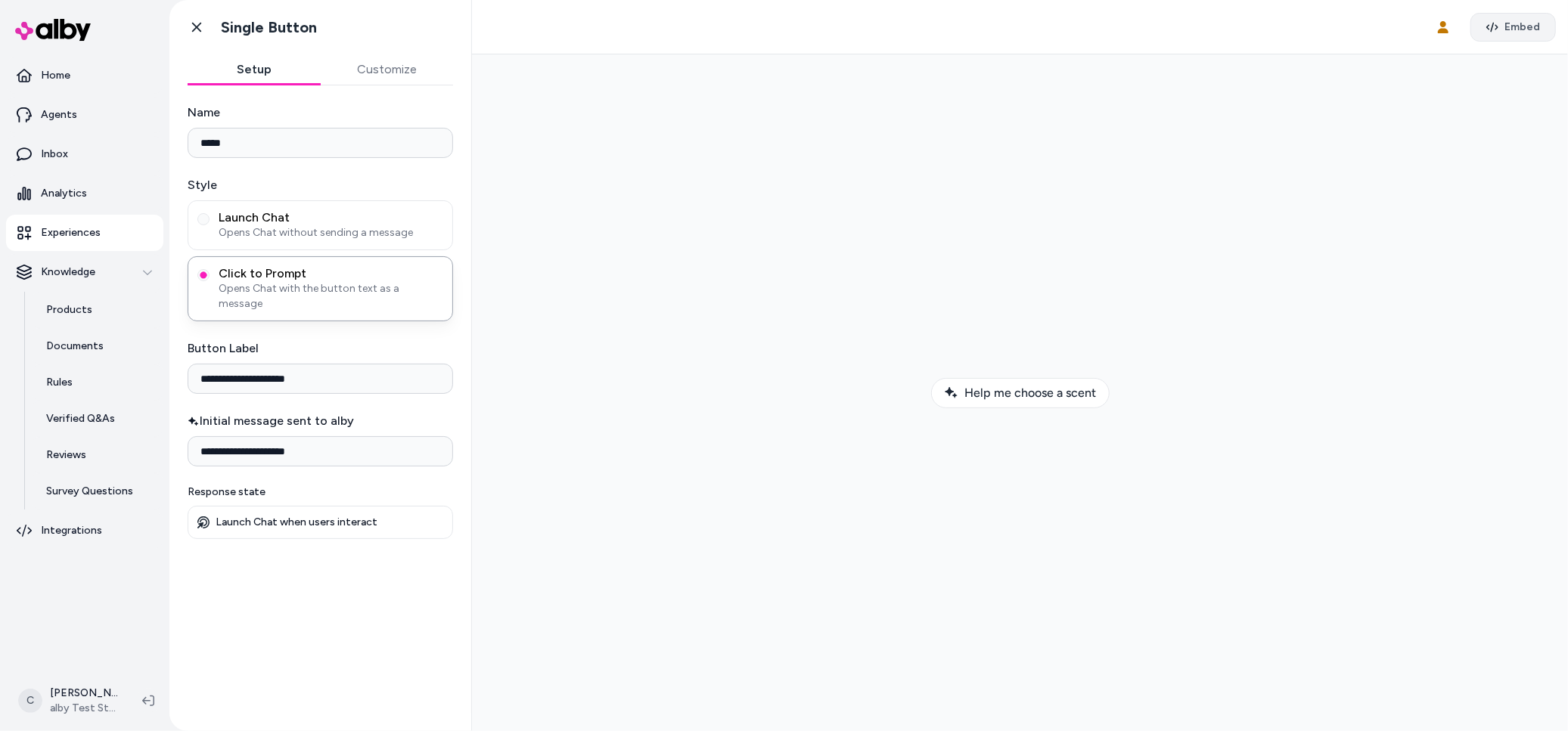
click at [1513, 26] on span "Embed" at bounding box center [1522, 27] width 36 height 15
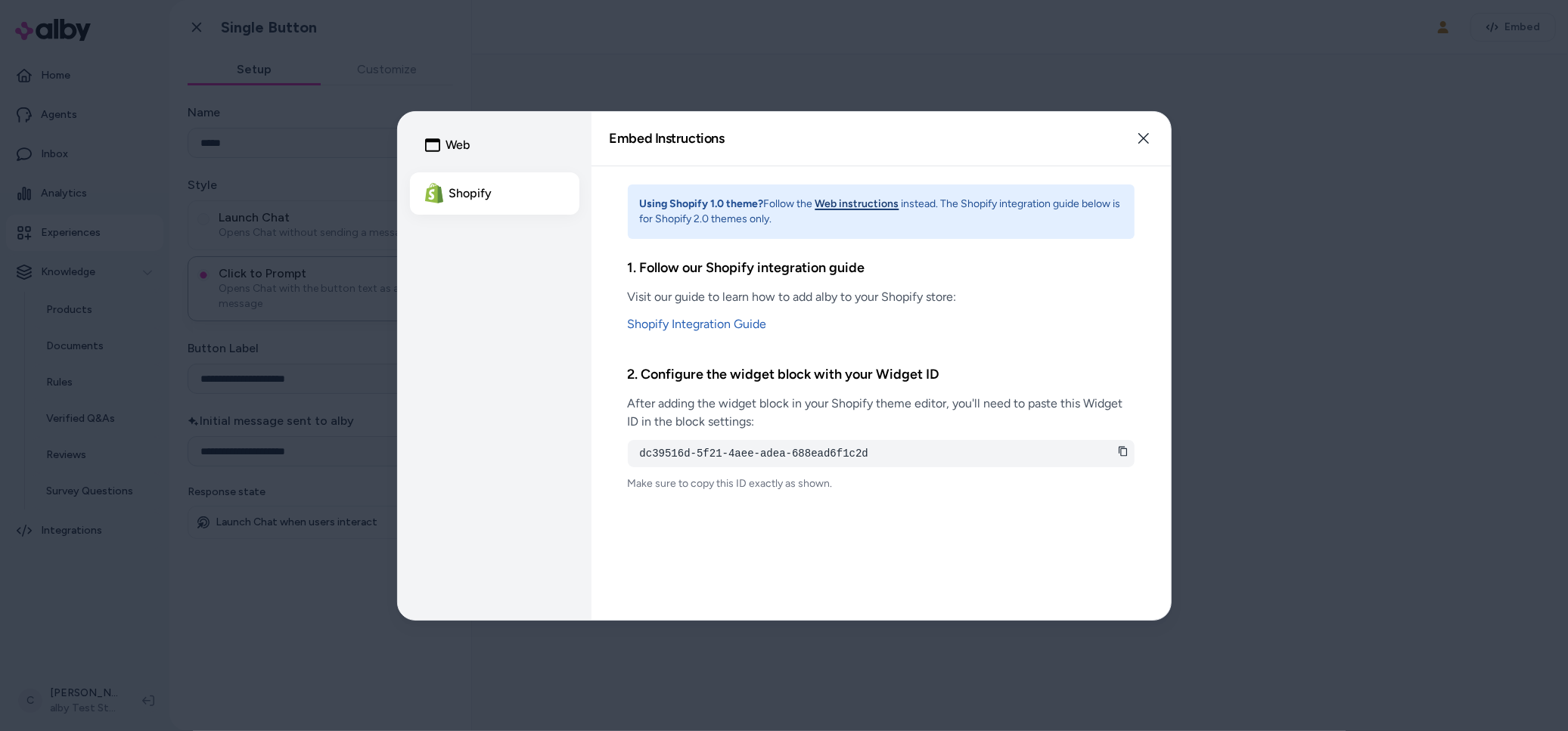
click at [1122, 448] on icon at bounding box center [1123, 452] width 9 height 10
click at [1149, 127] on button "Close" at bounding box center [1142, 137] width 30 height 30
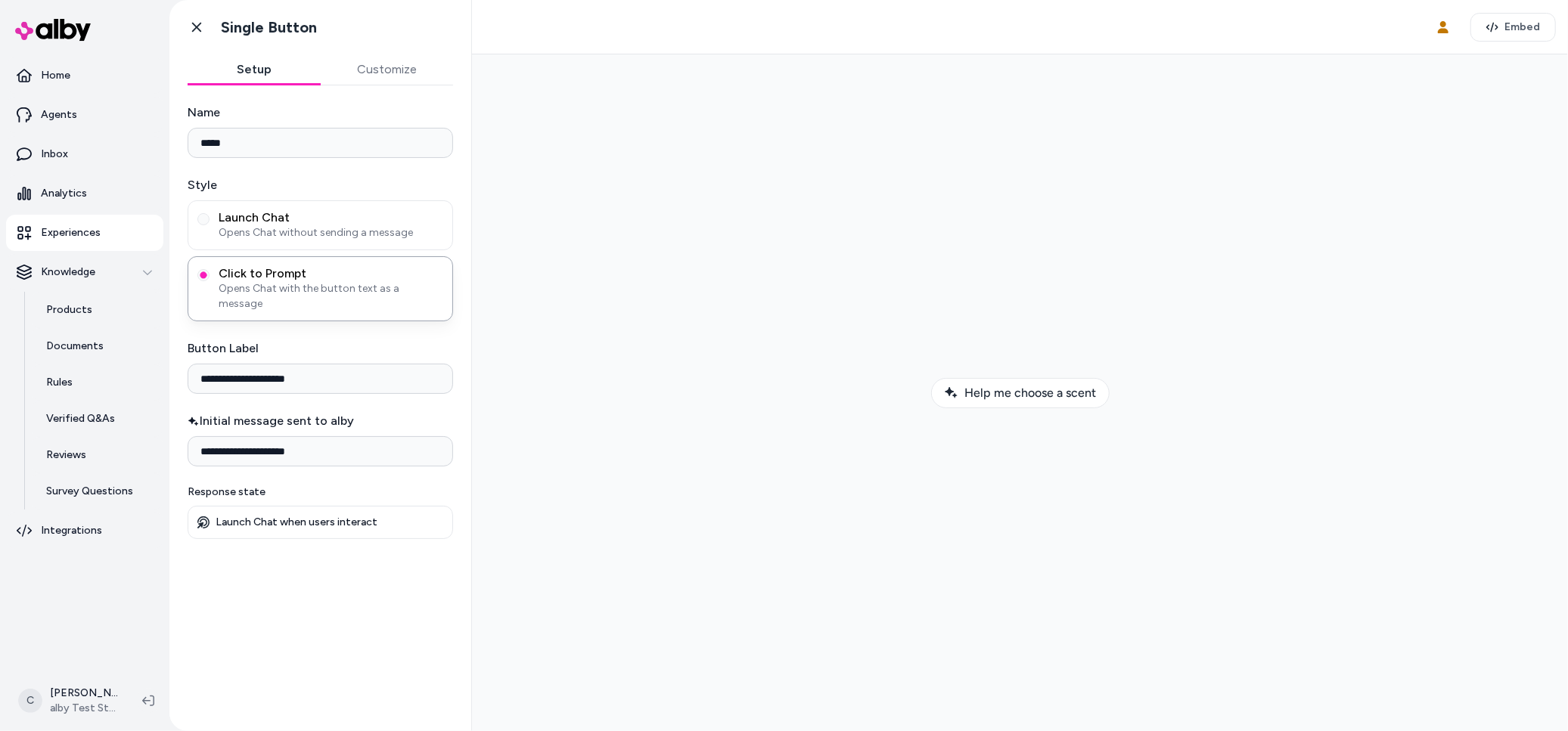
click at [65, 226] on p "Experiences" at bounding box center [71, 233] width 60 height 15
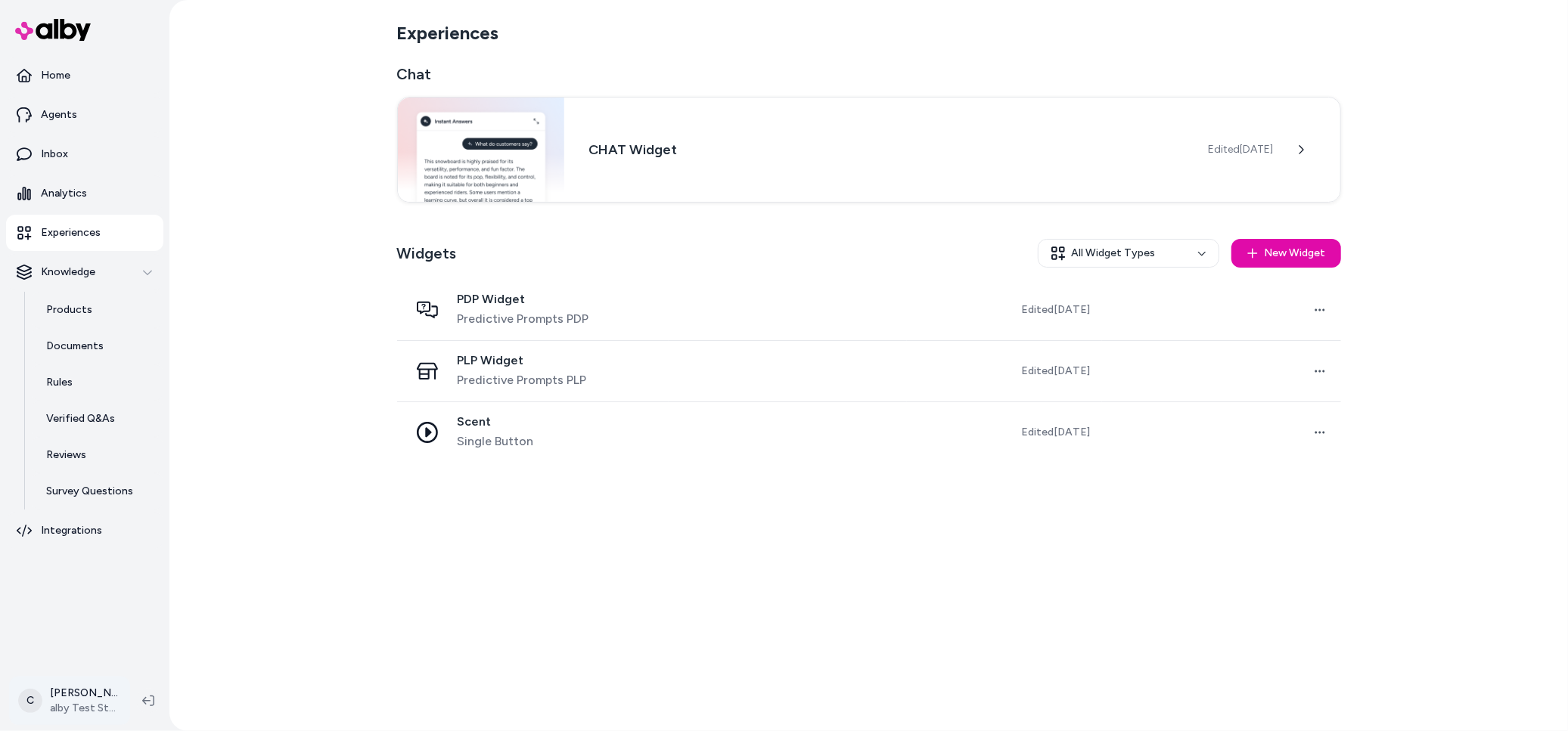
click at [98, 702] on html "Home Agents Inbox Analytics Experiences Knowledge Products Documents Rules Veri…" at bounding box center [784, 366] width 1568 height 731
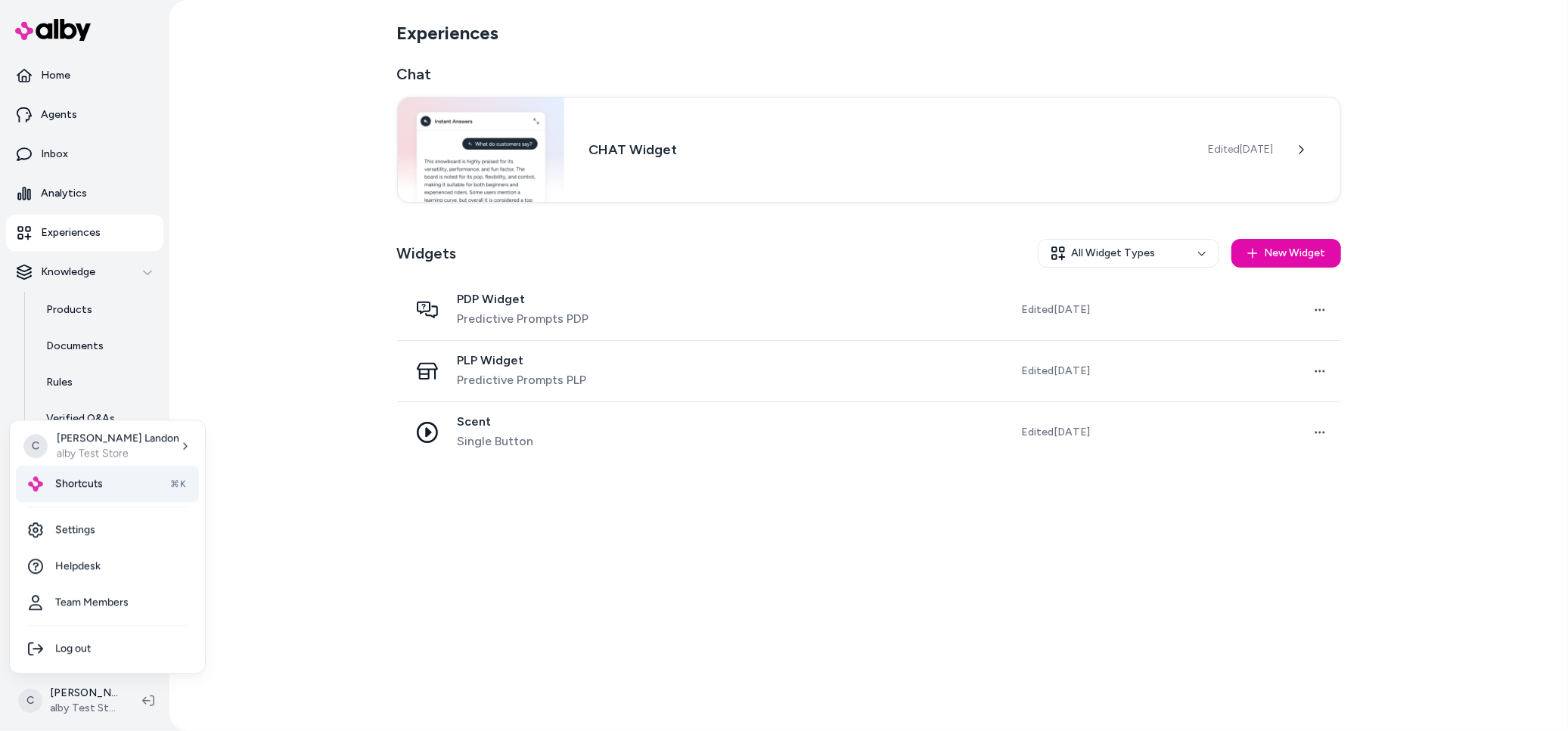
click at [138, 491] on div "Shortcuts ⌘K" at bounding box center [108, 483] width 183 height 36
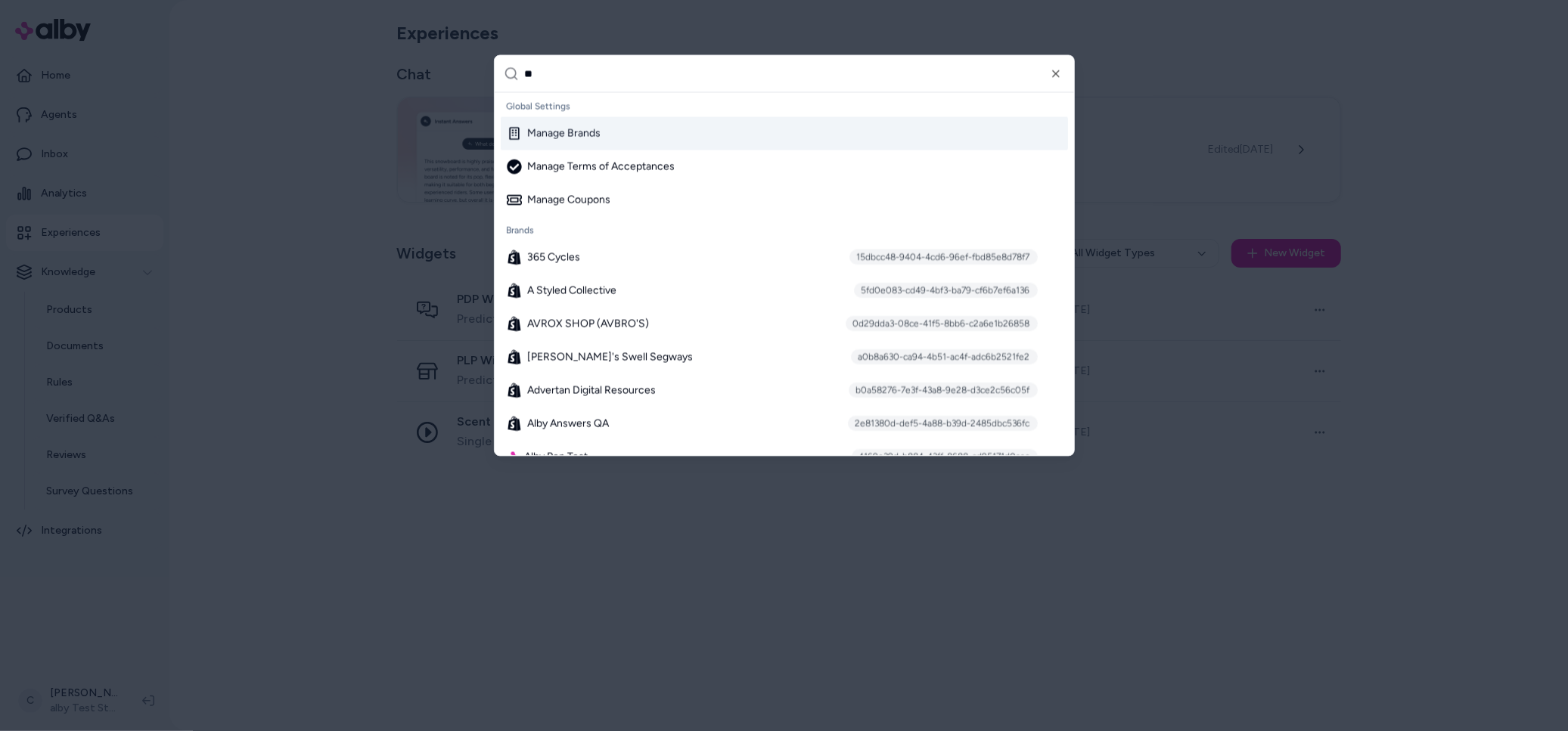
type input "***"
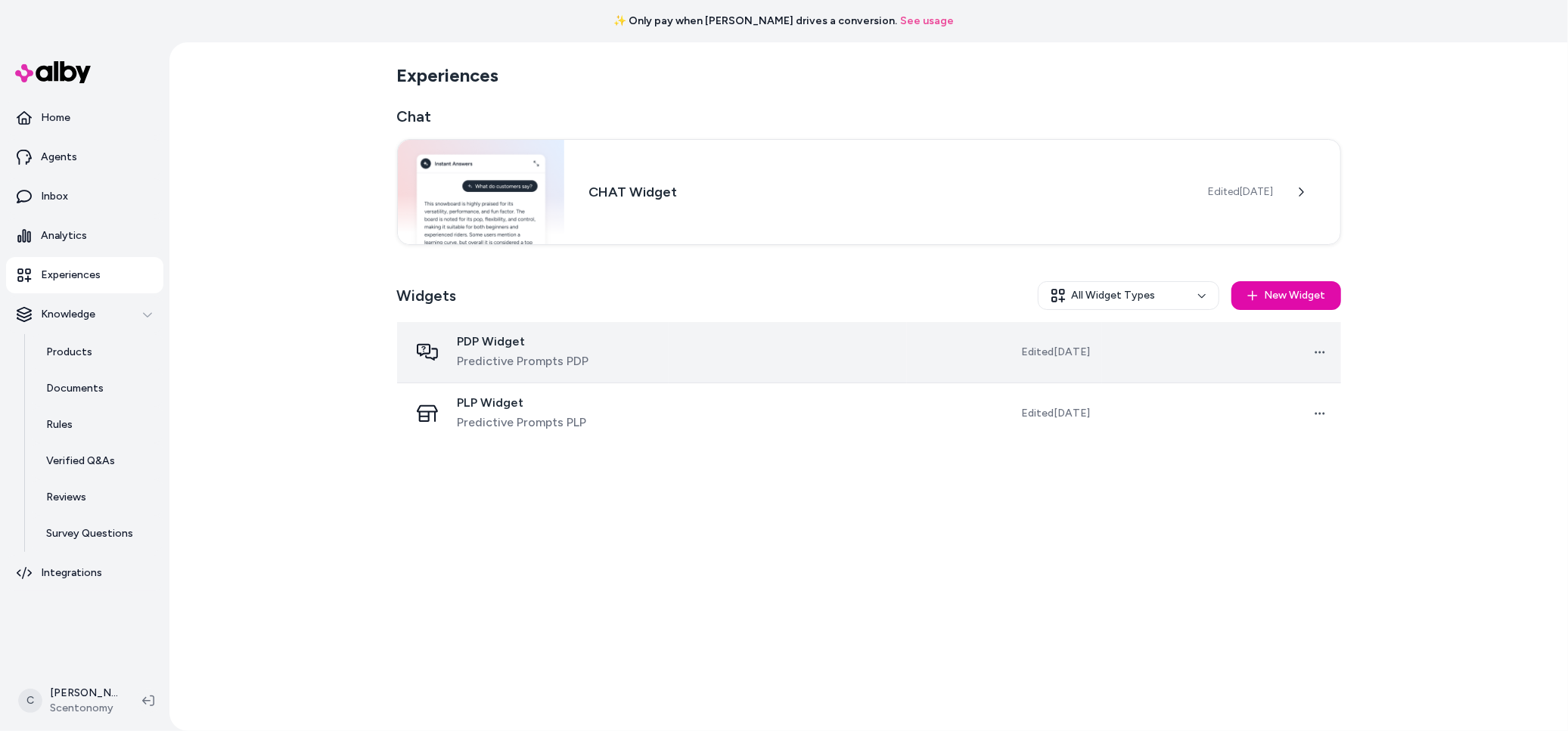
click at [567, 359] on span "Predictive Prompts PDP" at bounding box center [523, 360] width 132 height 18
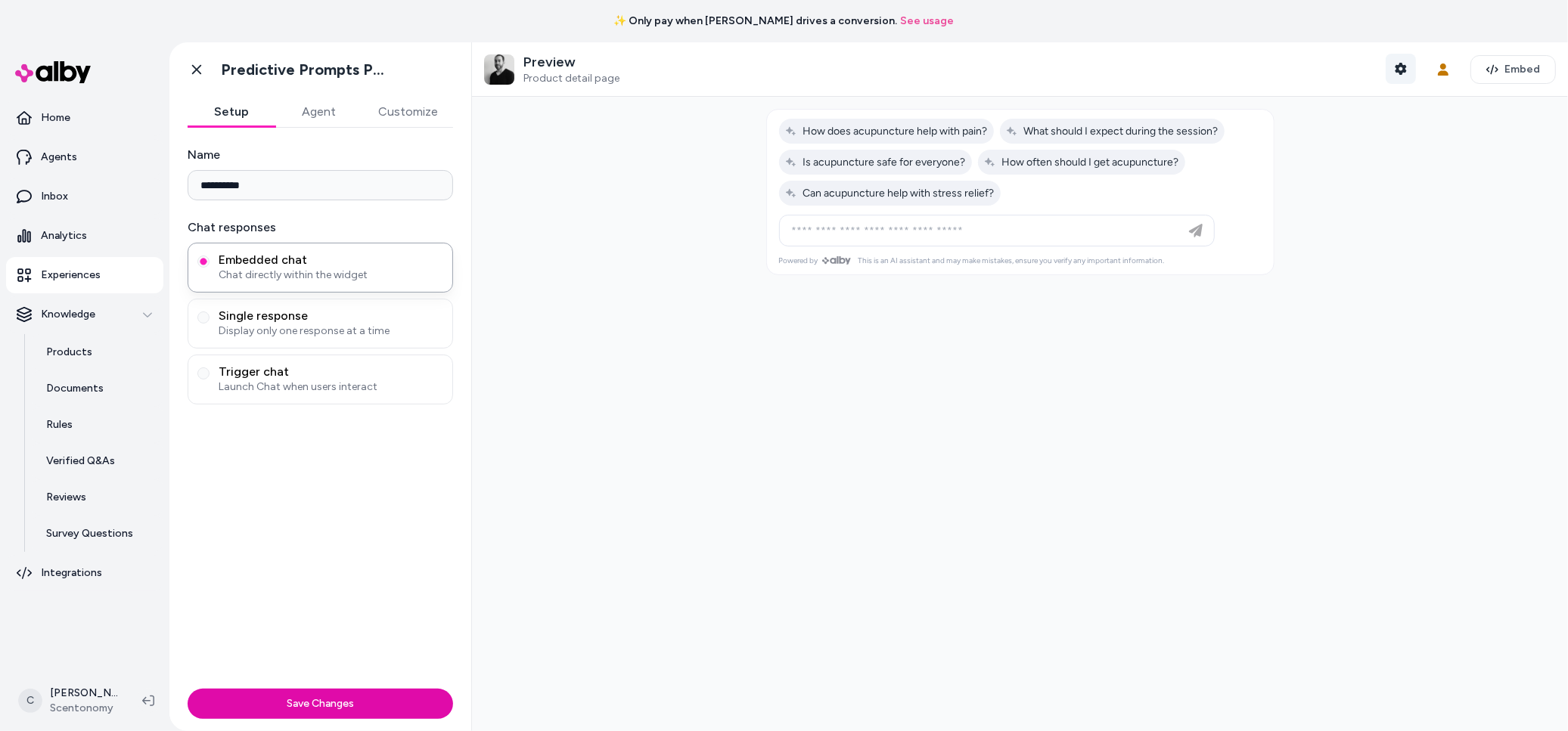
click at [1406, 72] on icon "button" at bounding box center [1400, 68] width 11 height 12
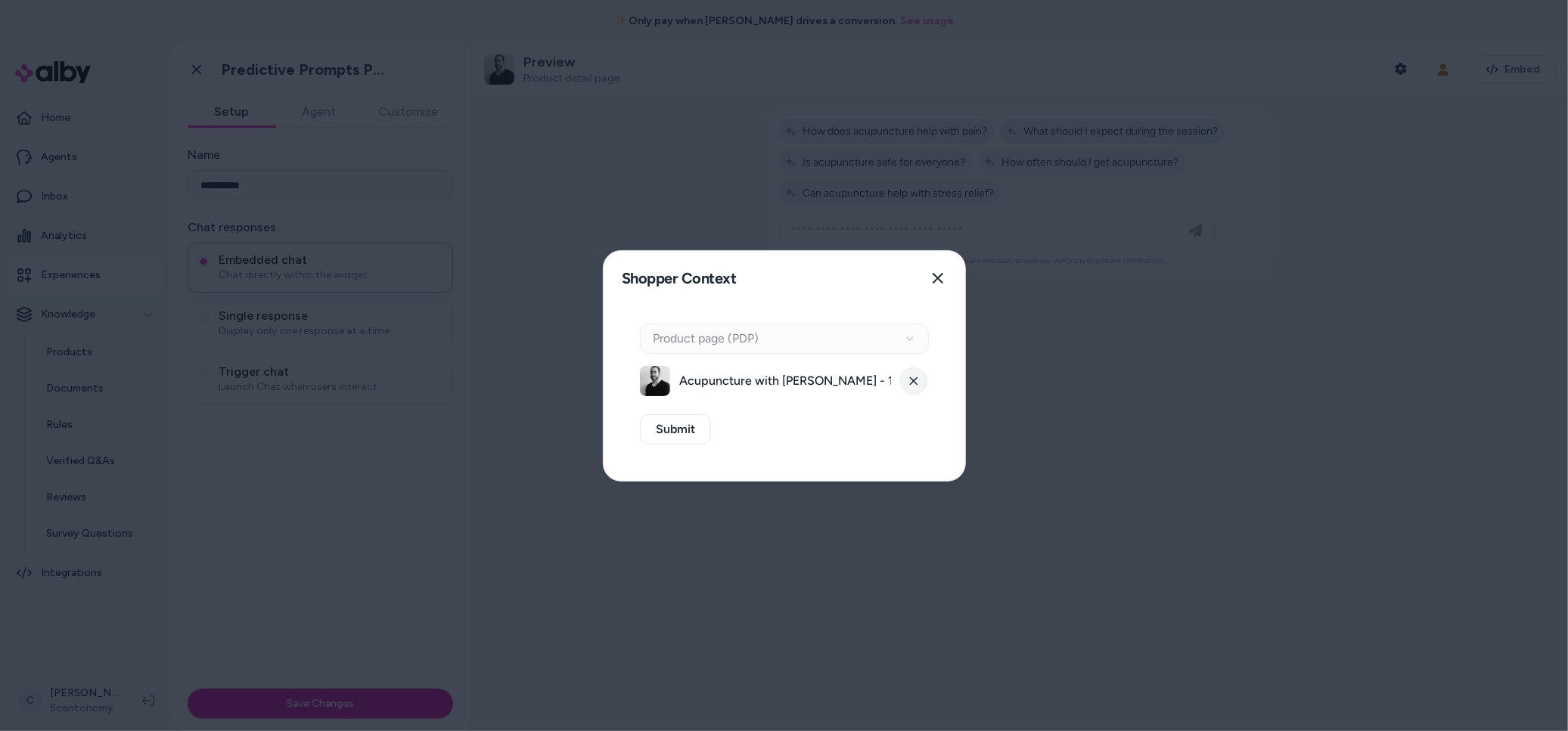
click at [916, 389] on button at bounding box center [913, 381] width 27 height 27
click at [839, 347] on div "Context Type Product page (PDP)" at bounding box center [784, 338] width 289 height 30
click at [871, 336] on div "Context Type Product page (PDP)" at bounding box center [784, 338] width 289 height 30
click at [818, 388] on button "Select a product" at bounding box center [784, 380] width 289 height 30
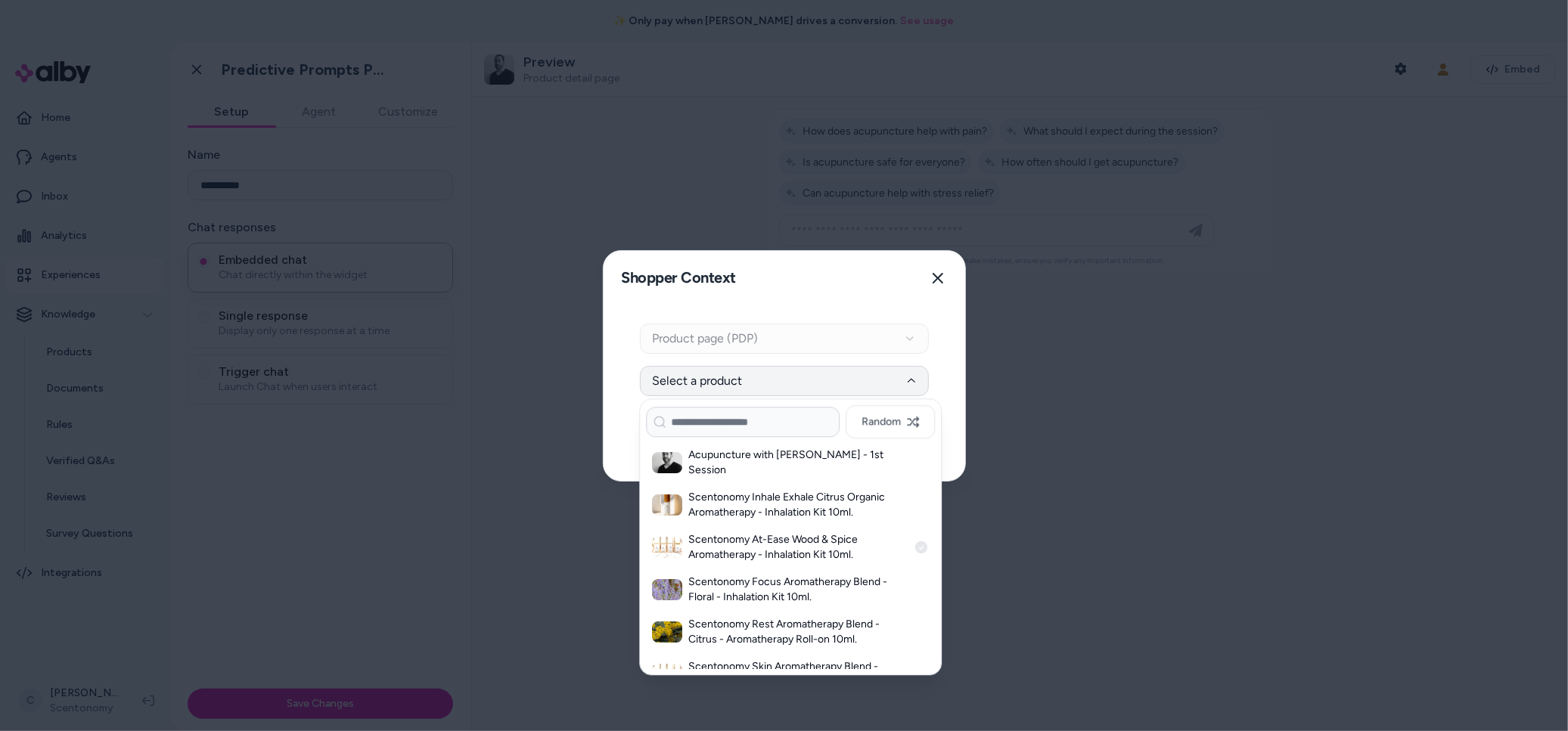
click at [805, 541] on h3 "Scentonomy At-Ease Wood & Spice Aromatherapy - Inhalation Kit 10ml." at bounding box center [797, 547] width 220 height 30
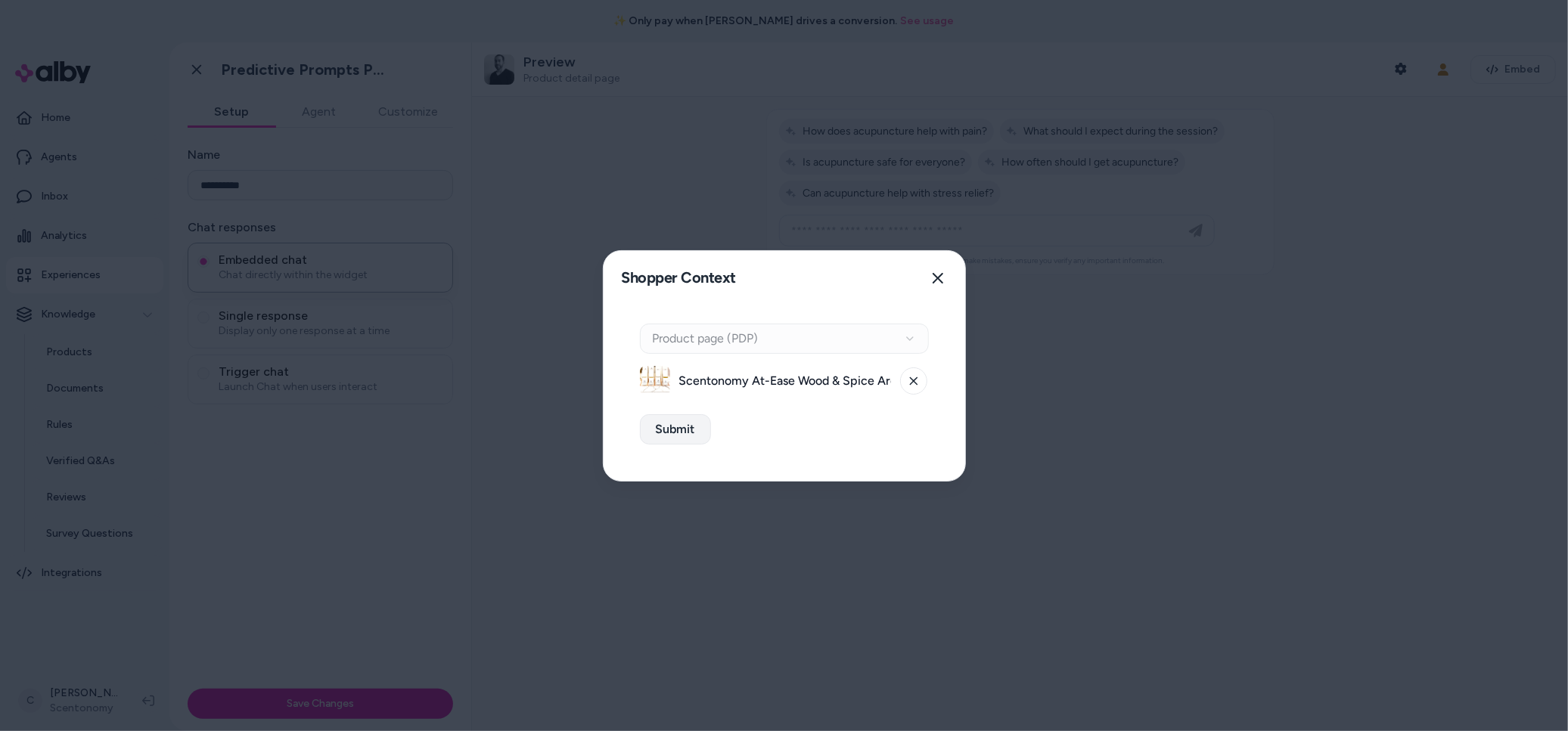
click at [679, 429] on button "Submit" at bounding box center [675, 429] width 71 height 30
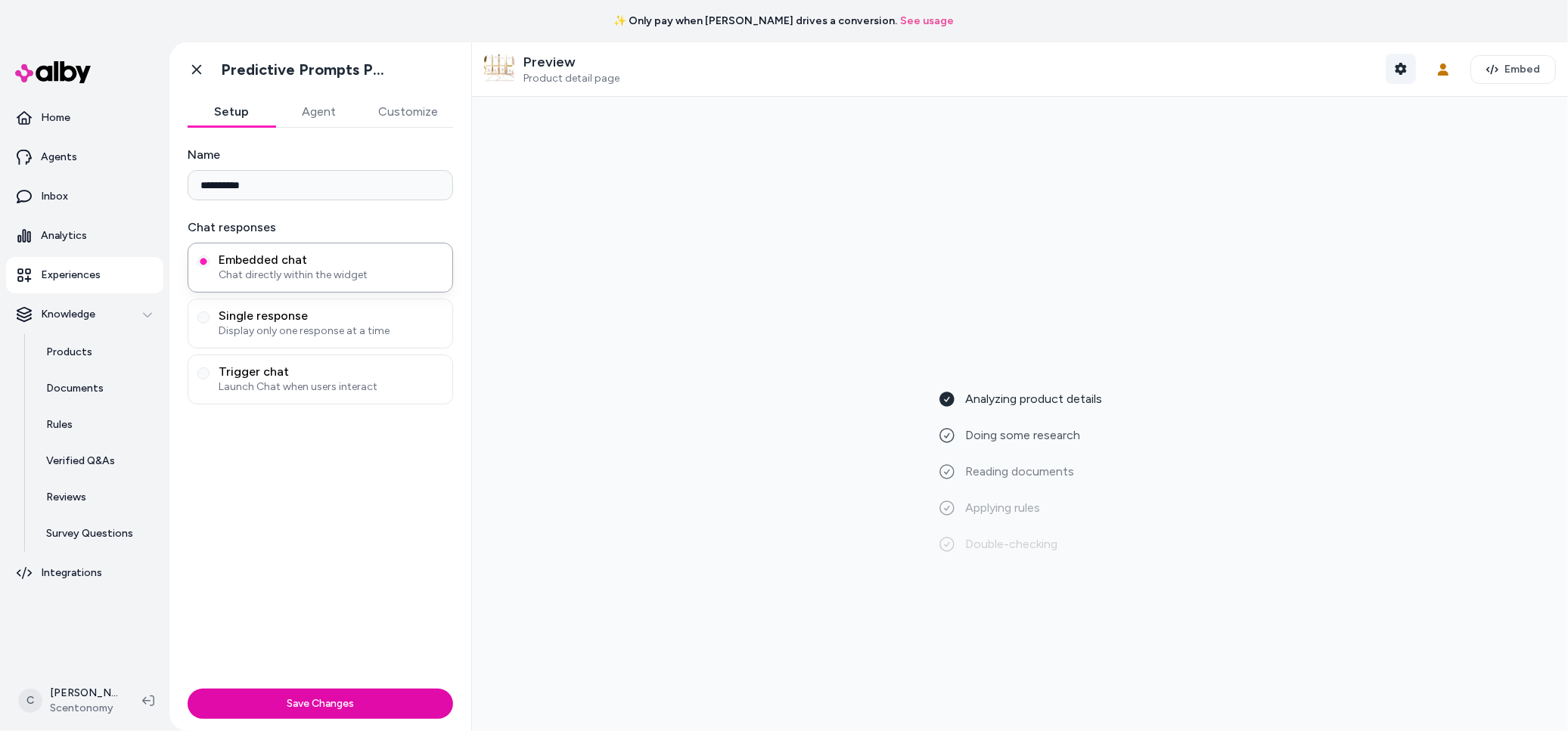
click at [1403, 66] on icon "button" at bounding box center [1400, 68] width 11 height 12
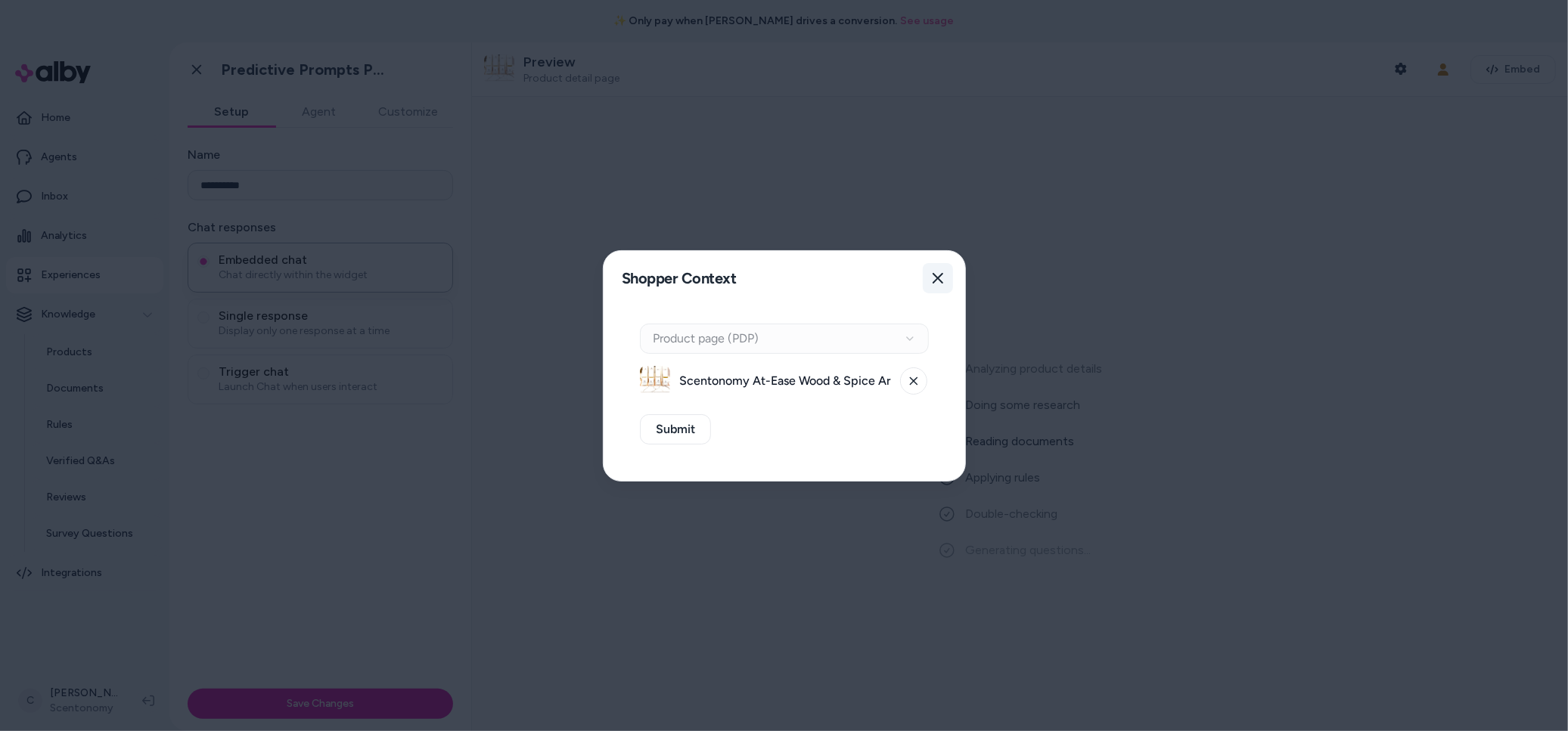
click at [928, 279] on button "Close" at bounding box center [937, 278] width 30 height 30
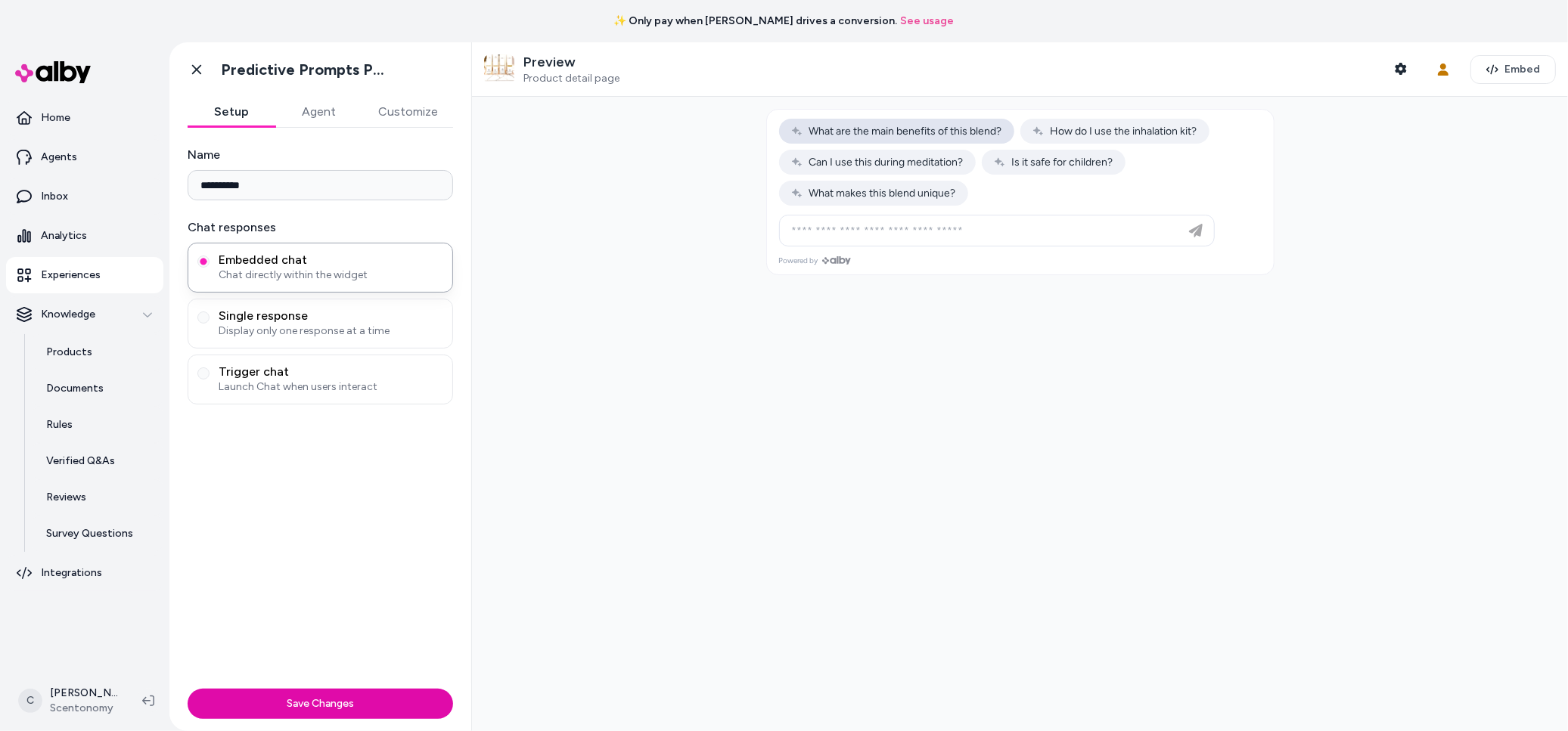
click at [883, 131] on span "What are the main benefits of this blend?" at bounding box center [896, 131] width 211 height 13
type input "**********"
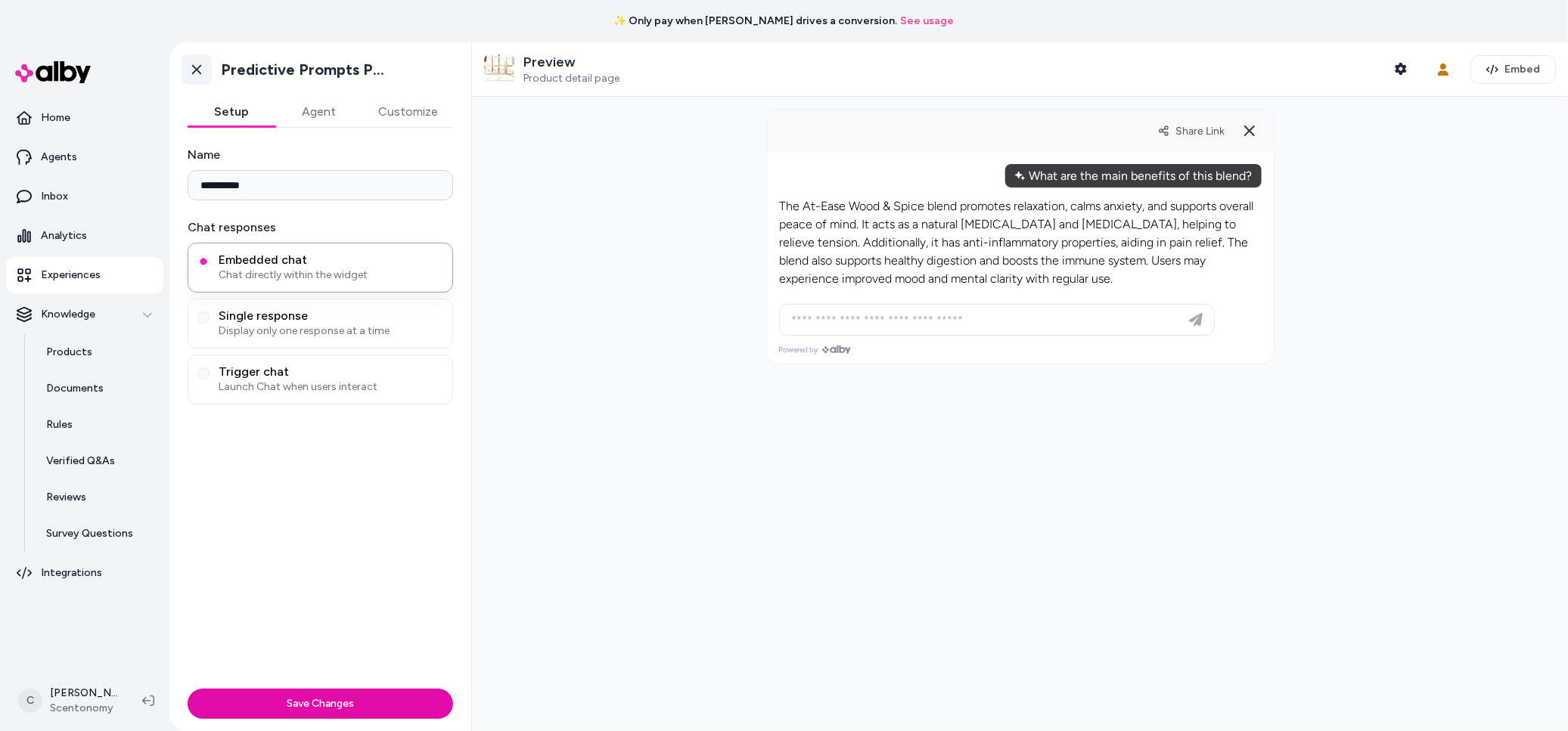
click at [199, 73] on icon at bounding box center [197, 70] width 15 height 15
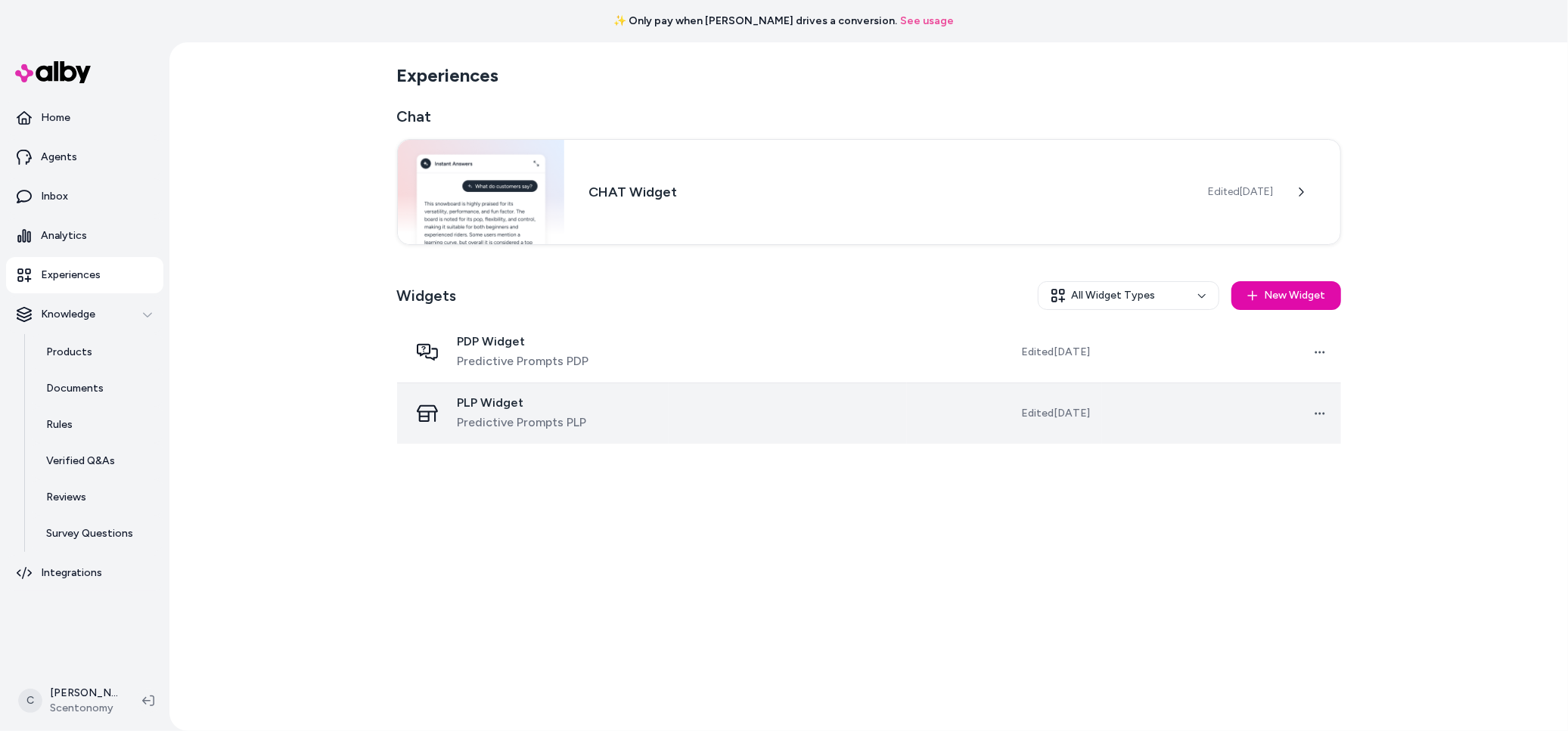
click at [505, 413] on span "Predictive Prompts PLP" at bounding box center [521, 422] width 129 height 18
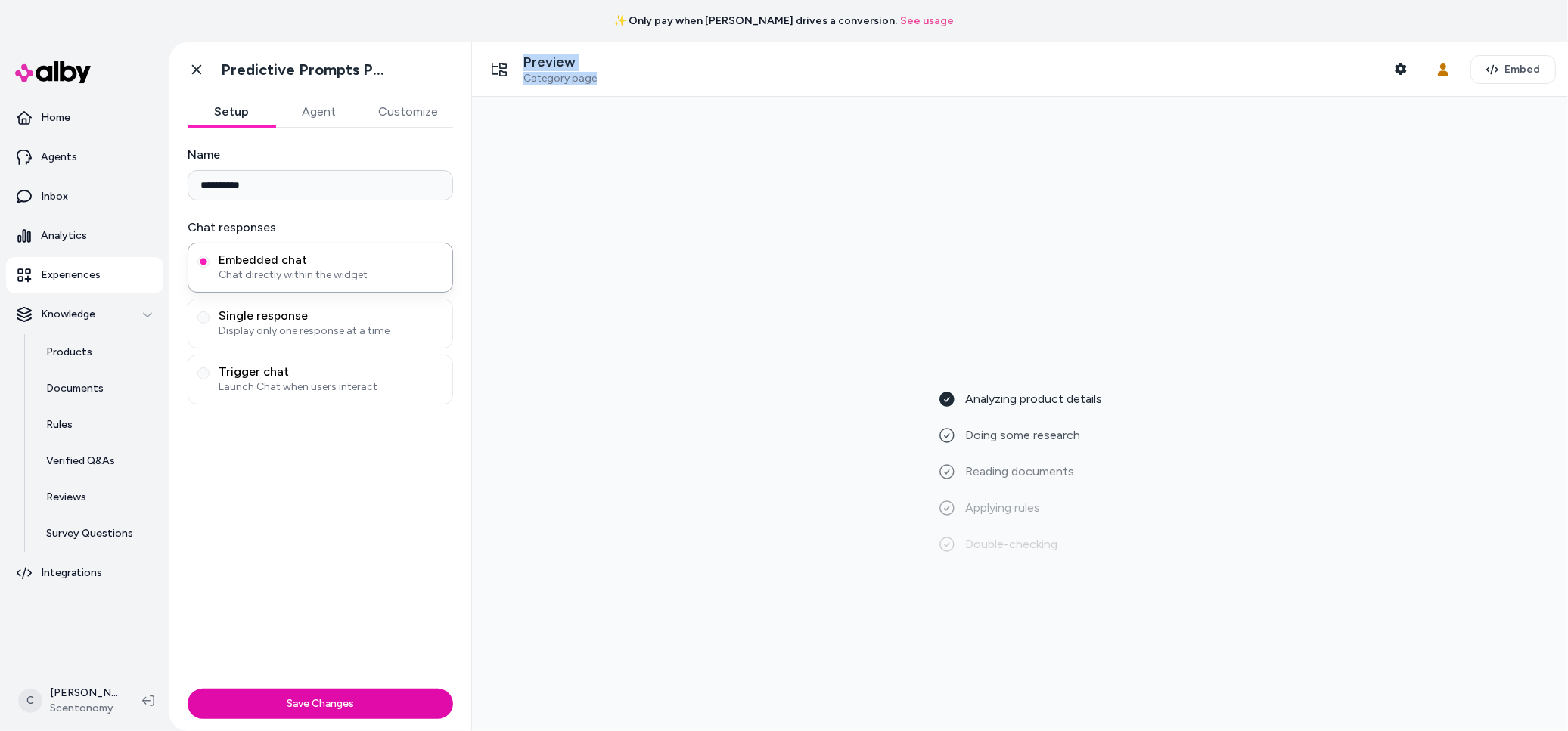
drag, startPoint x: 595, startPoint y: 75, endPoint x: 516, endPoint y: 75, distance: 79.0
click at [516, 75] on div "Preview Category page Shopper Context" at bounding box center [949, 69] width 931 height 32
click at [1399, 73] on icon "button" at bounding box center [1401, 68] width 12 height 12
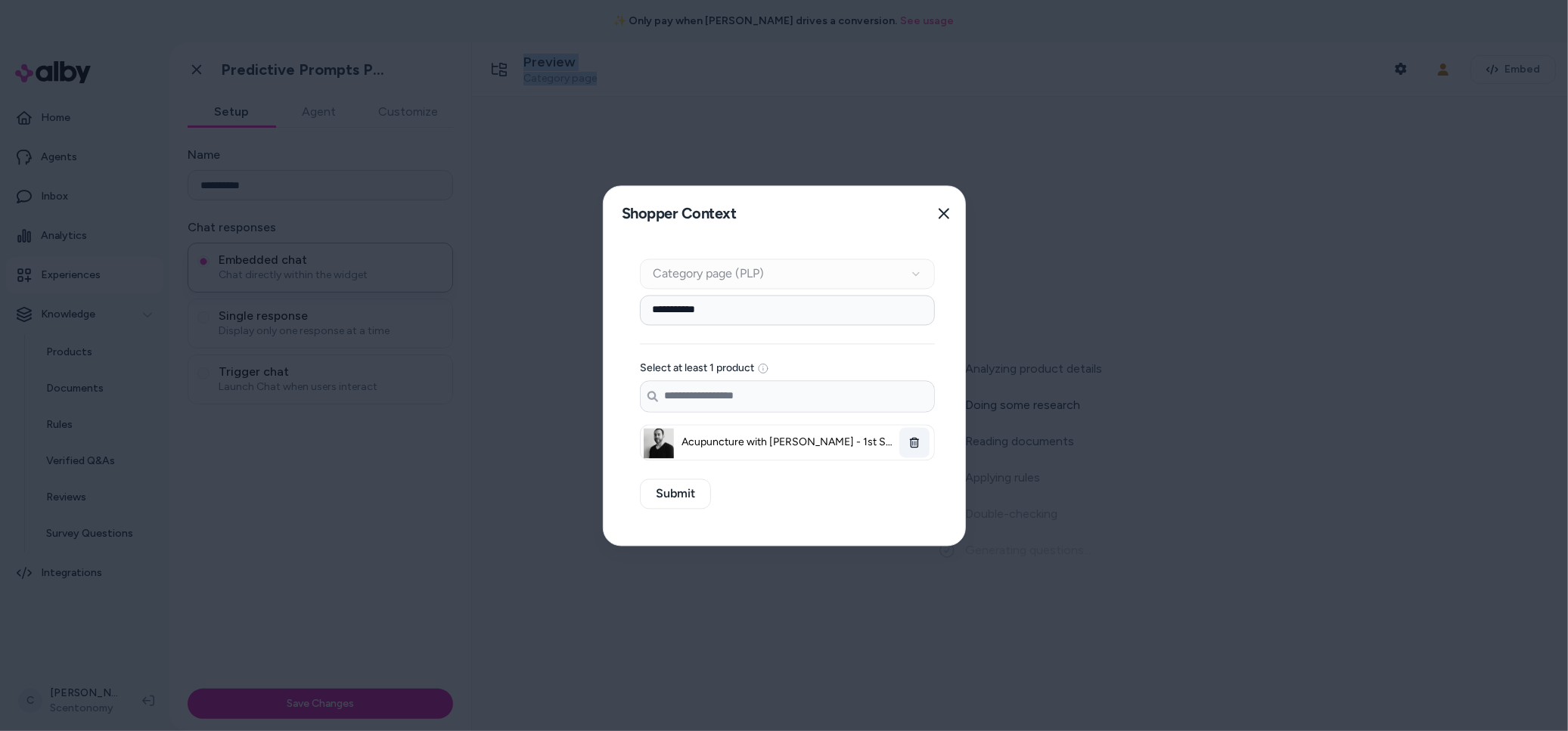
click at [911, 438] on icon "button" at bounding box center [914, 442] width 10 height 10
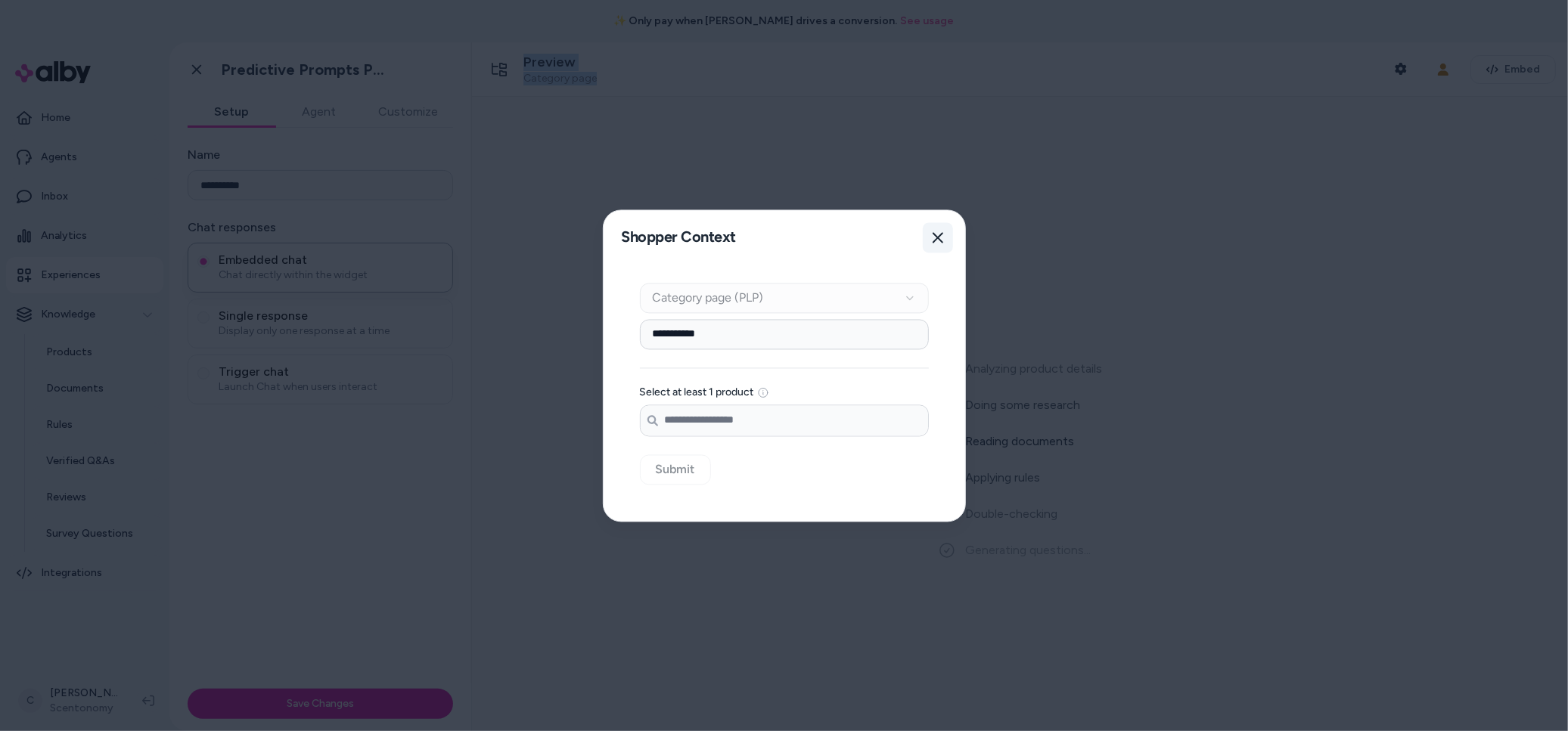
click at [938, 237] on icon "button" at bounding box center [937, 237] width 10 height 10
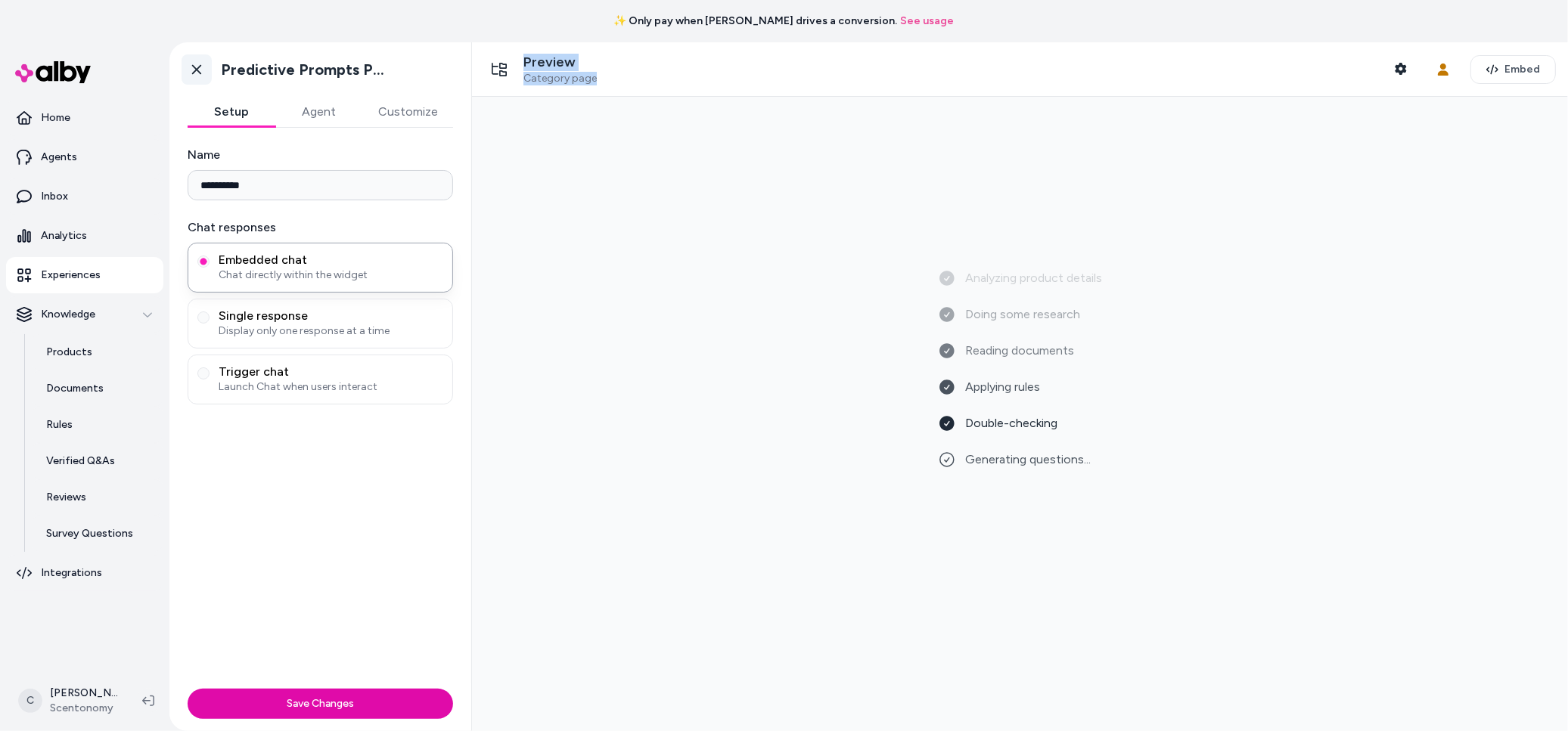
click at [189, 69] on icon at bounding box center [197, 70] width 15 height 15
